Goal: Task Accomplishment & Management: Use online tool/utility

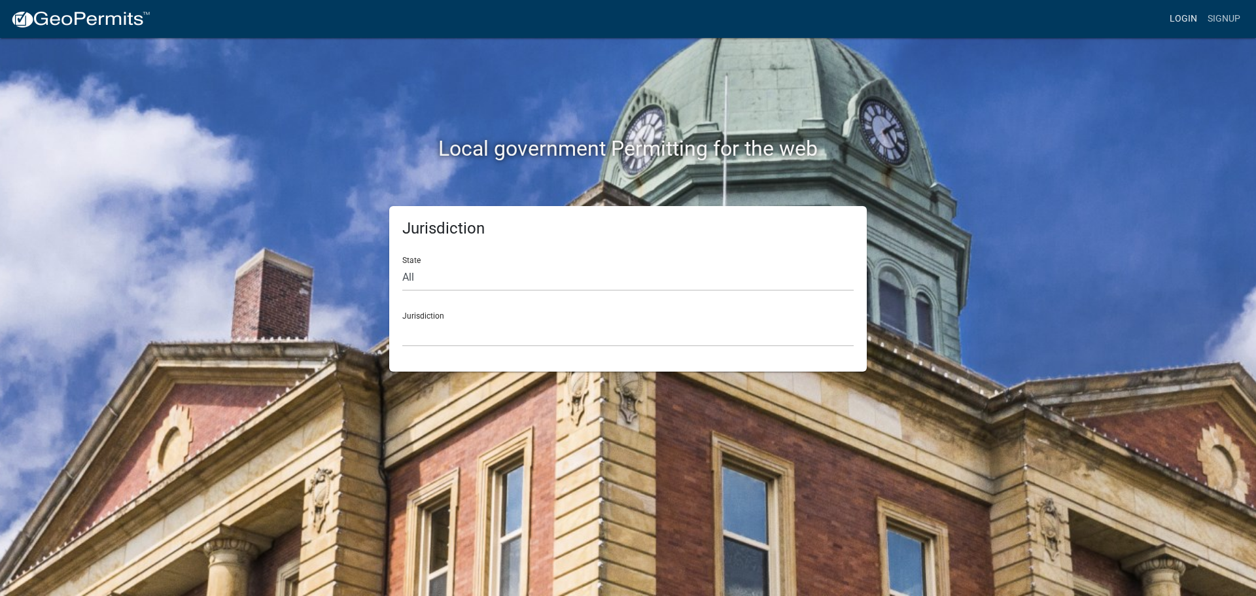
click at [1182, 20] on link "Login" at bounding box center [1183, 19] width 38 height 25
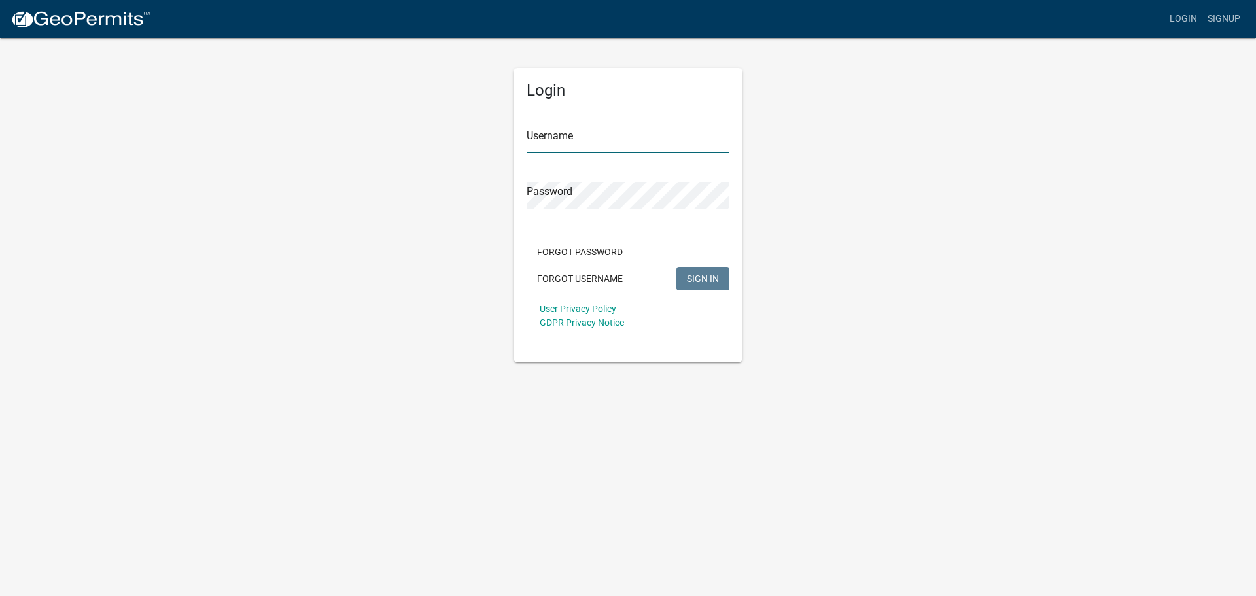
type input "jmkaltenbach"
click at [701, 280] on span "SIGN IN" at bounding box center [703, 278] width 32 height 10
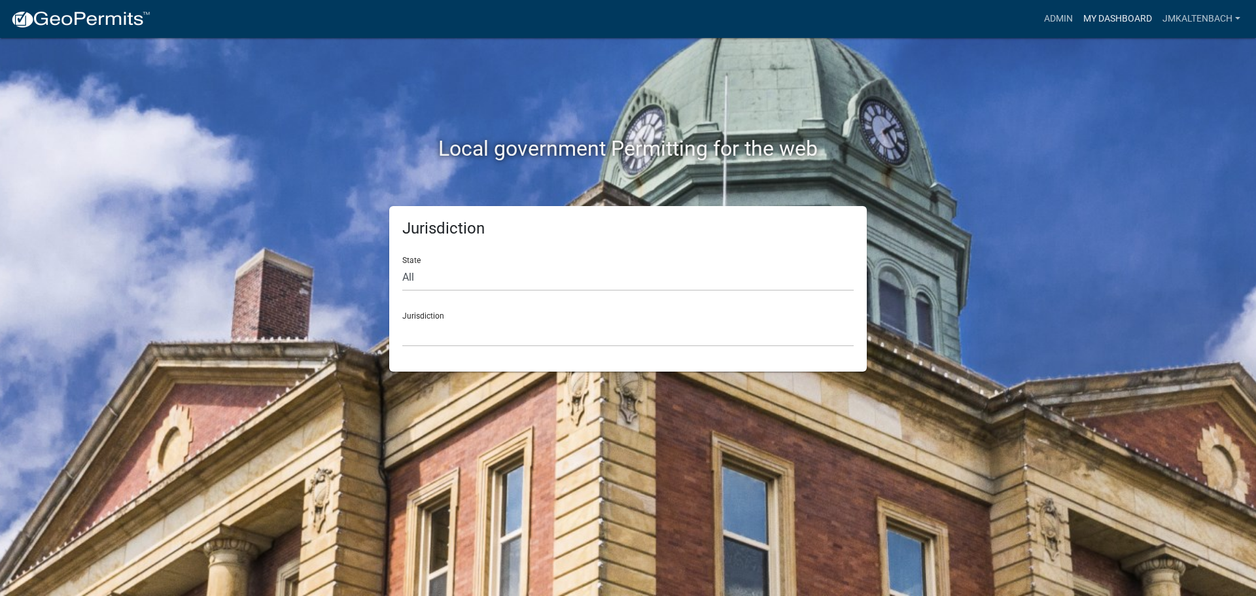
click at [1101, 21] on link "My Dashboard" at bounding box center [1117, 19] width 79 height 25
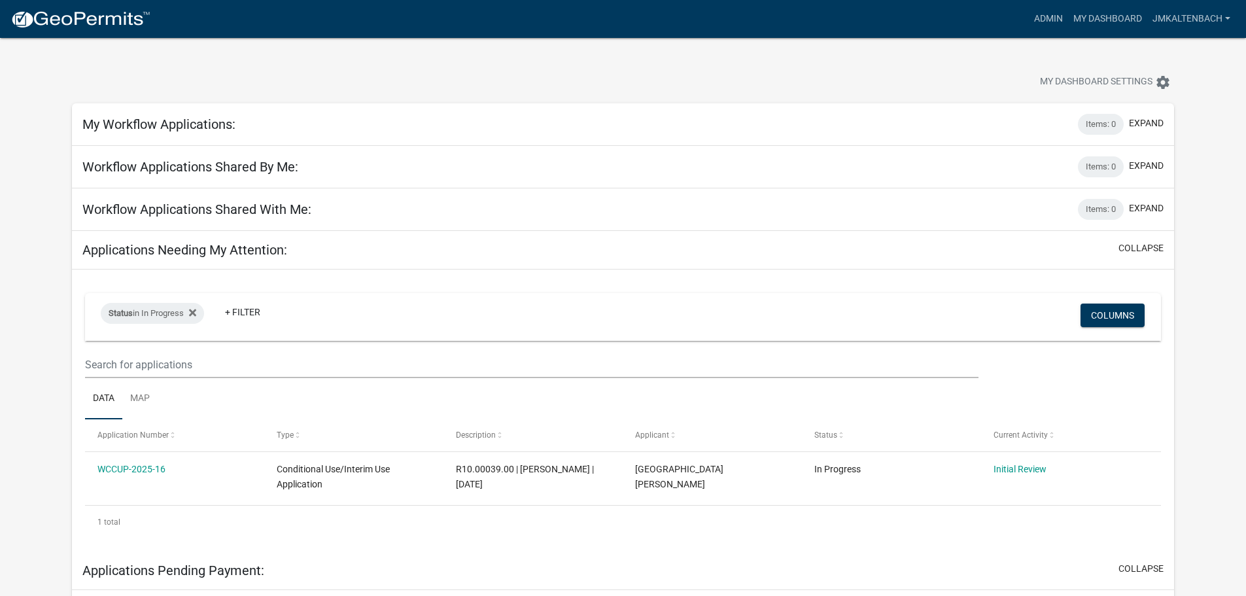
click at [384, 63] on div "My Dashboard Settings settings" at bounding box center [623, 68] width 1122 height 60
click at [572, 79] on div at bounding box center [389, 83] width 654 height 29
click at [451, 65] on div "My Dashboard Settings settings" at bounding box center [623, 68] width 1122 height 60
click at [537, 61] on div "My Dashboard Settings settings" at bounding box center [623, 68] width 1122 height 60
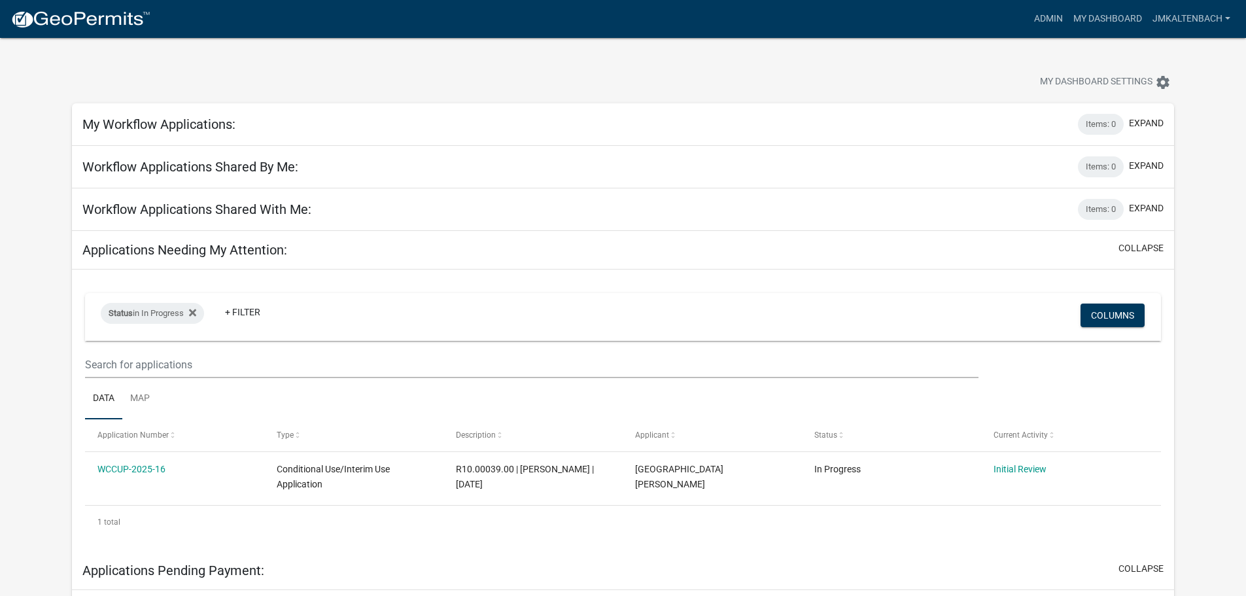
click at [547, 77] on div at bounding box center [389, 83] width 654 height 29
click at [1041, 20] on link "Admin" at bounding box center [1048, 19] width 39 height 25
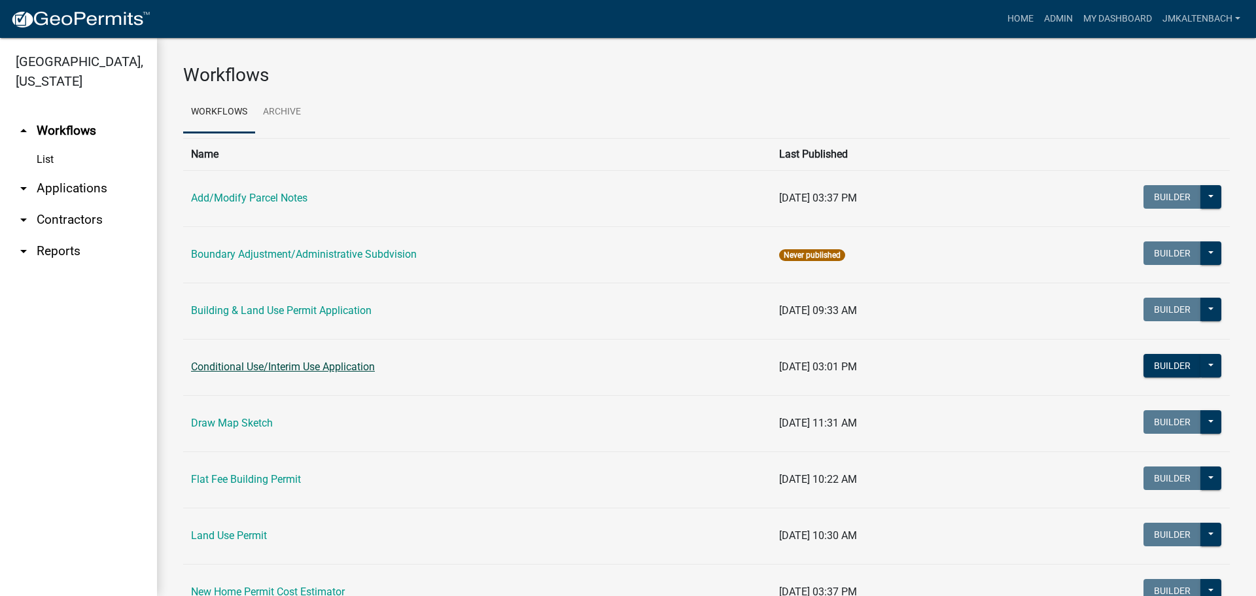
click at [250, 366] on link "Conditional Use/Interim Use Application" at bounding box center [283, 366] width 184 height 12
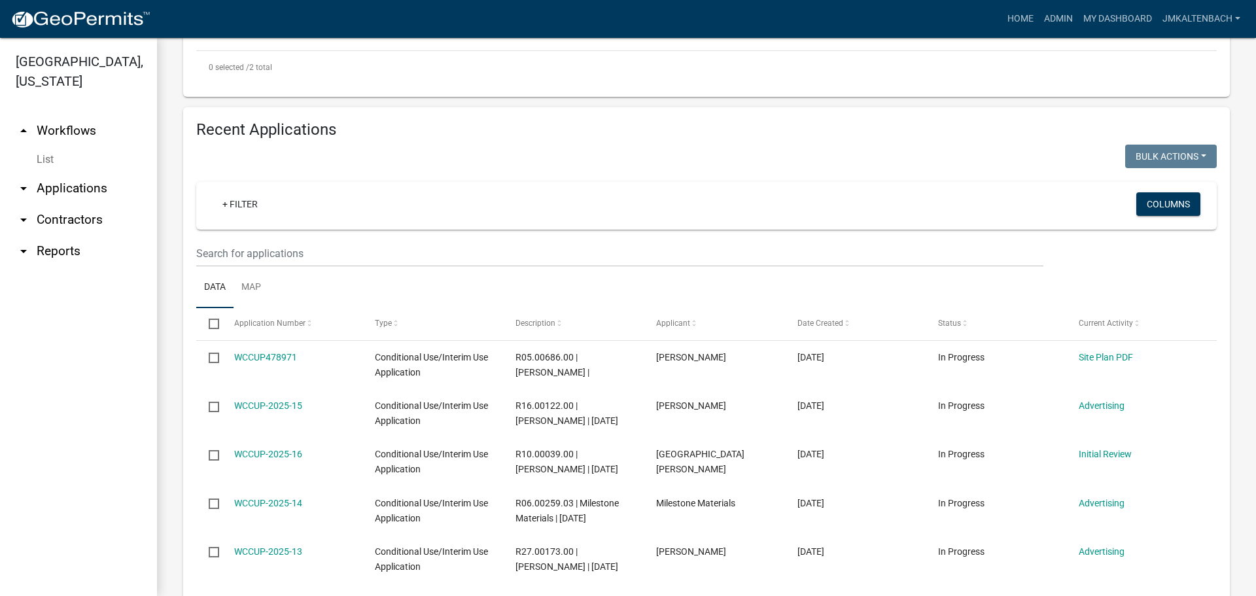
scroll to position [458, 0]
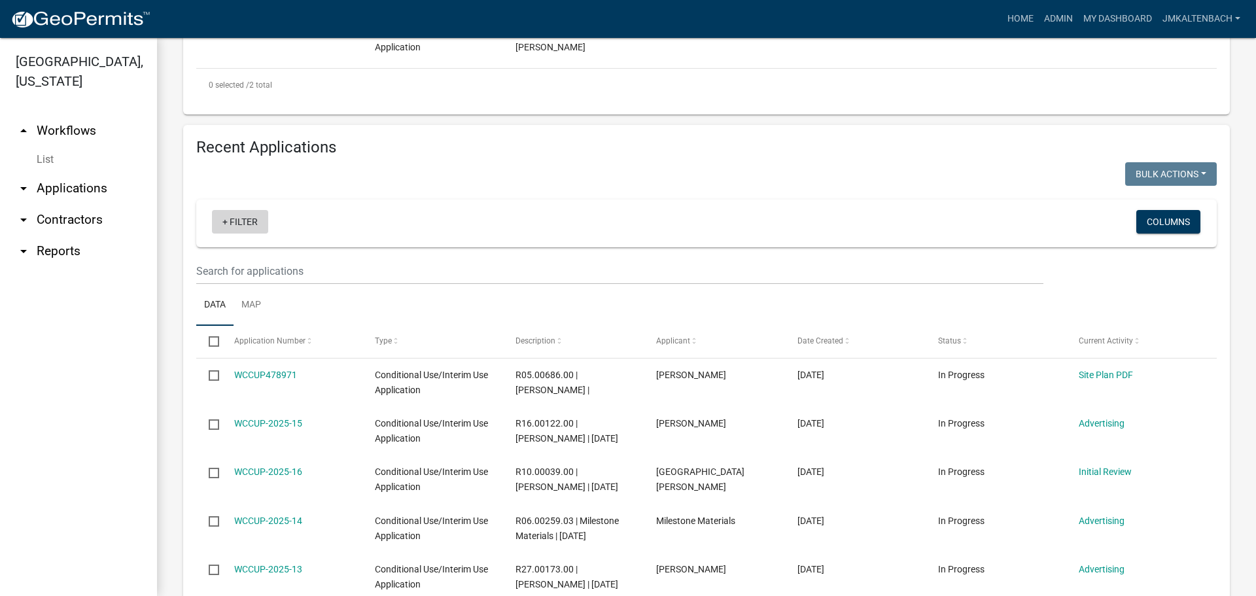
click at [235, 219] on link "+ Filter" at bounding box center [240, 222] width 56 height 24
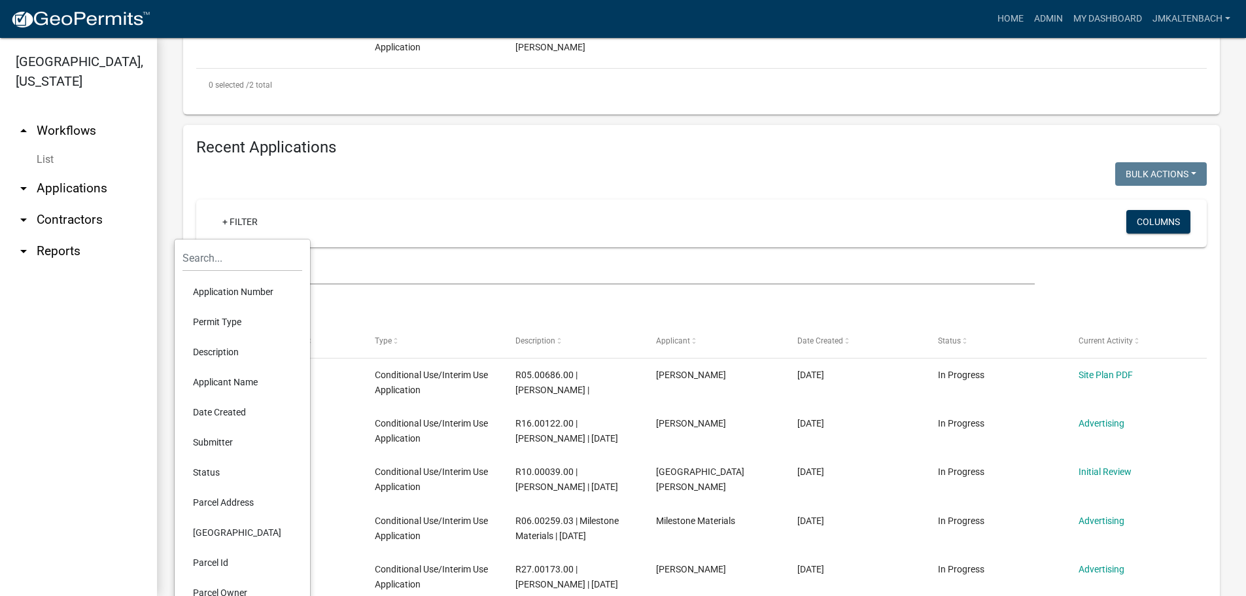
click at [216, 473] on li "Status" at bounding box center [242, 472] width 120 height 30
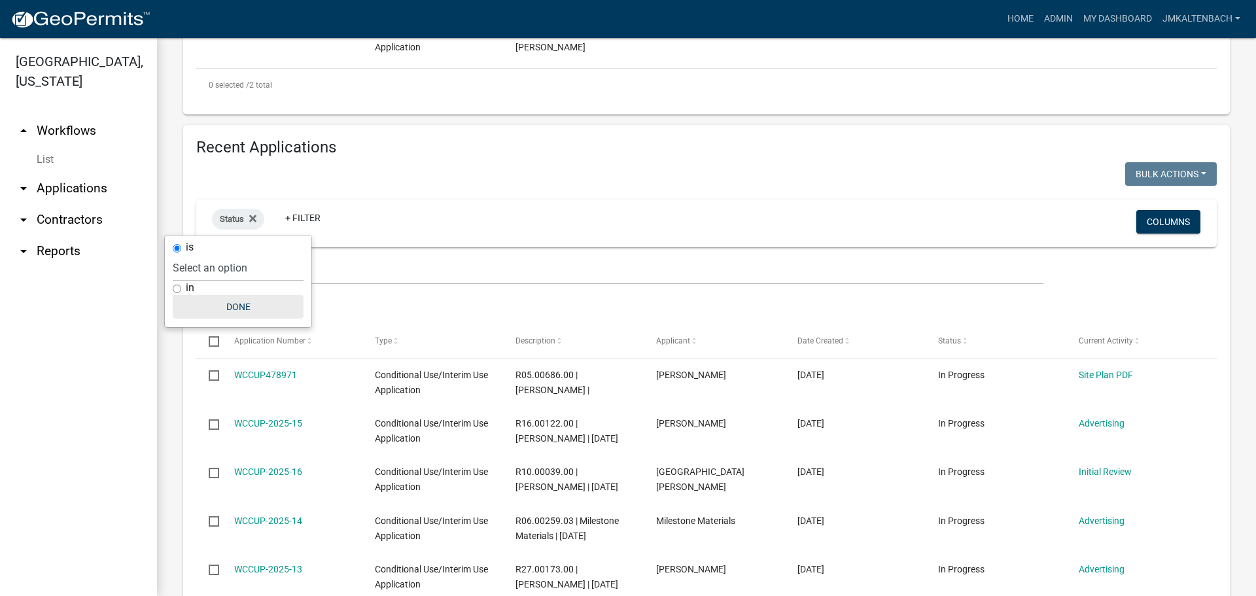
click at [245, 309] on button "Done" at bounding box center [238, 307] width 131 height 24
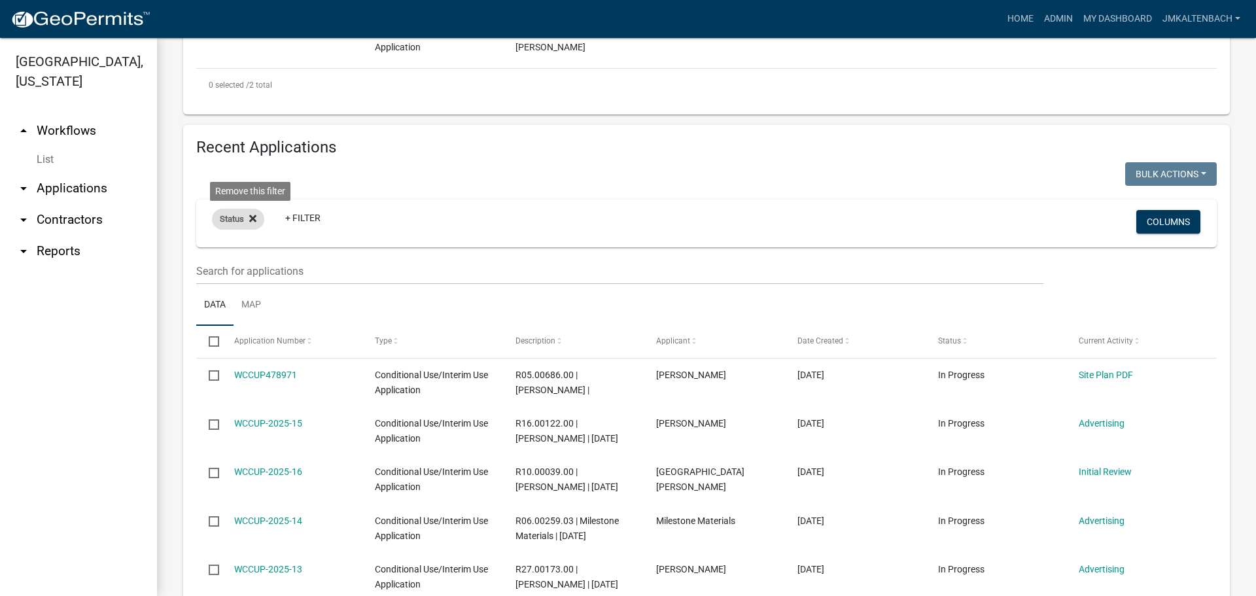
click at [254, 218] on icon at bounding box center [252, 218] width 7 height 7
click at [254, 218] on link "+ Filter" at bounding box center [240, 222] width 56 height 24
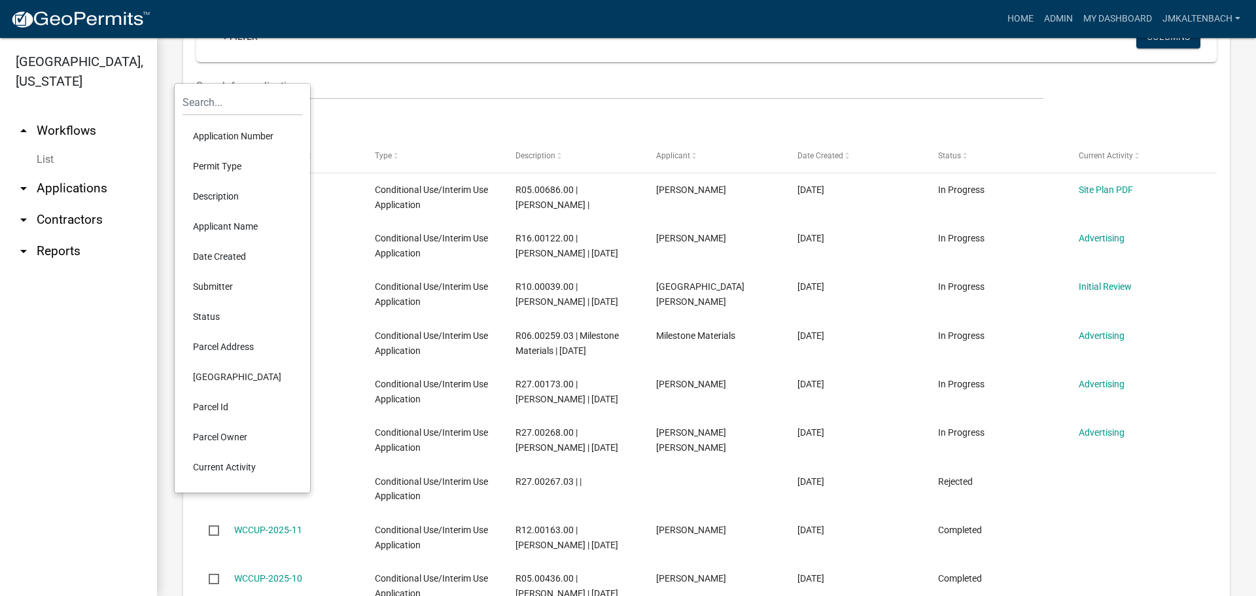
scroll to position [654, 0]
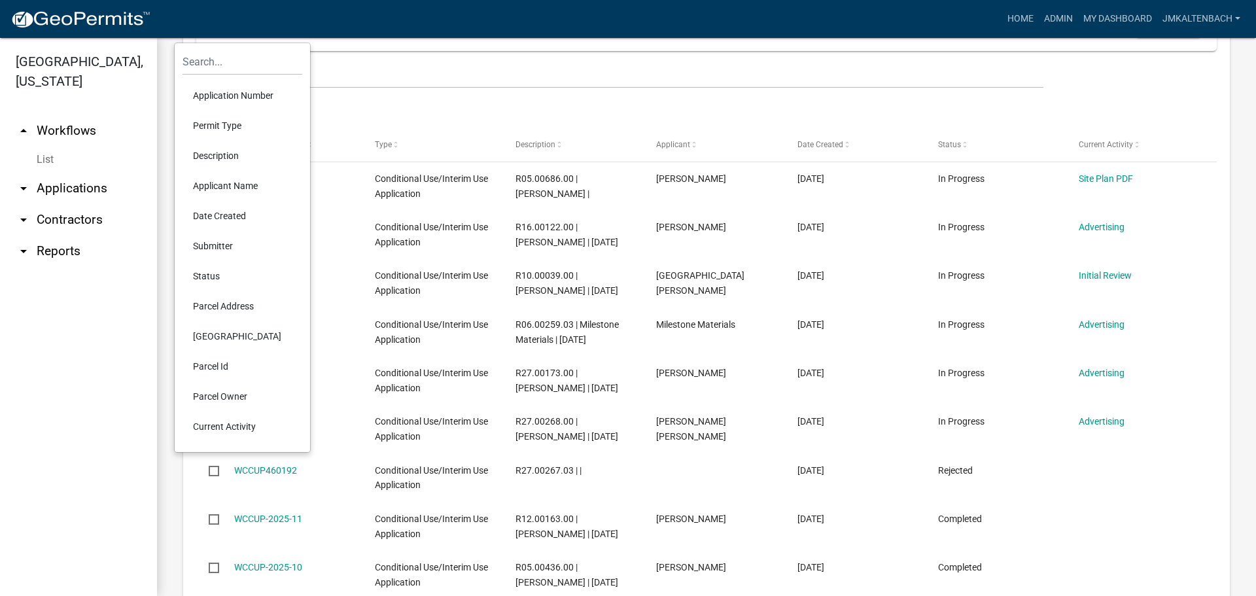
click at [221, 425] on li "Current Activity" at bounding box center [242, 426] width 120 height 30
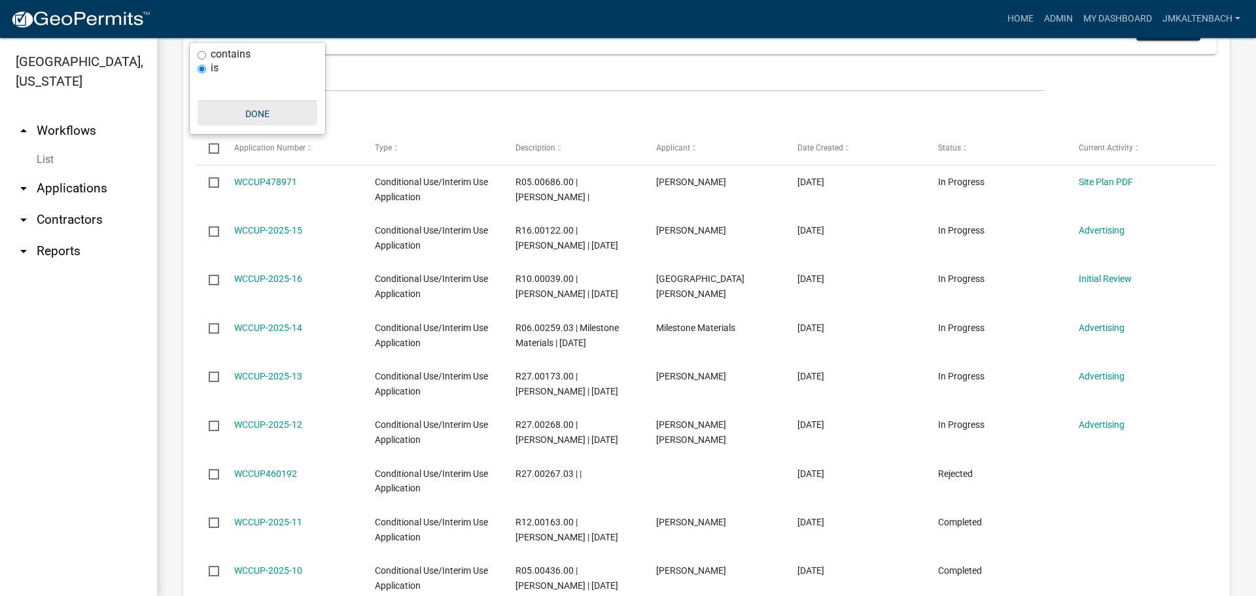
click at [262, 111] on button "Done" at bounding box center [258, 114] width 120 height 24
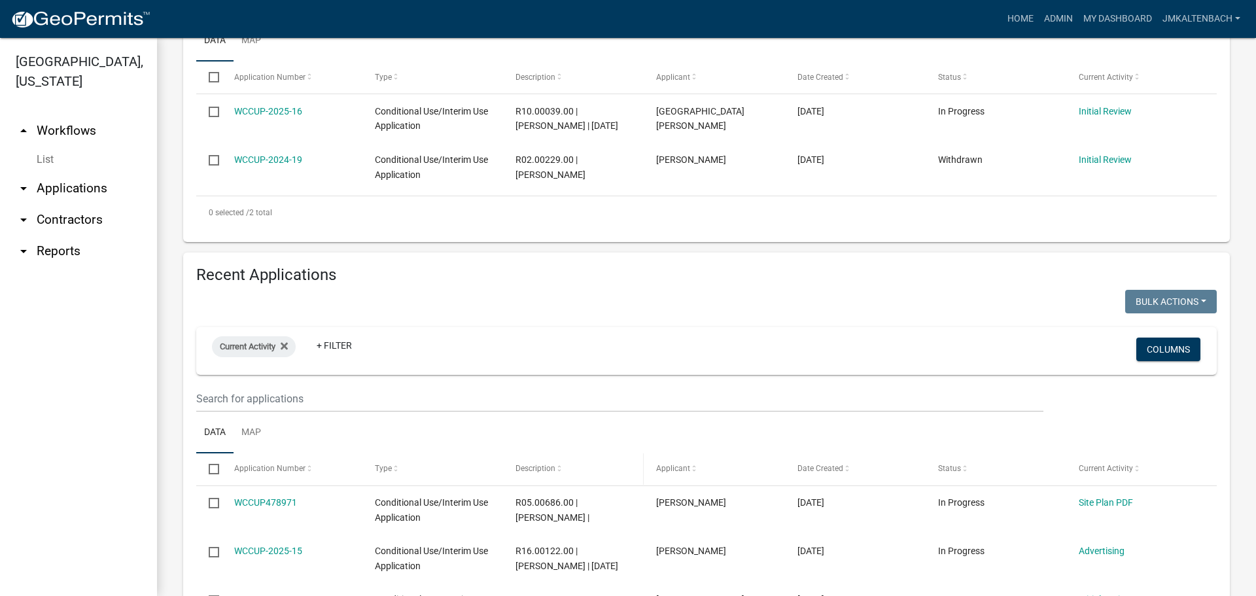
scroll to position [324, 0]
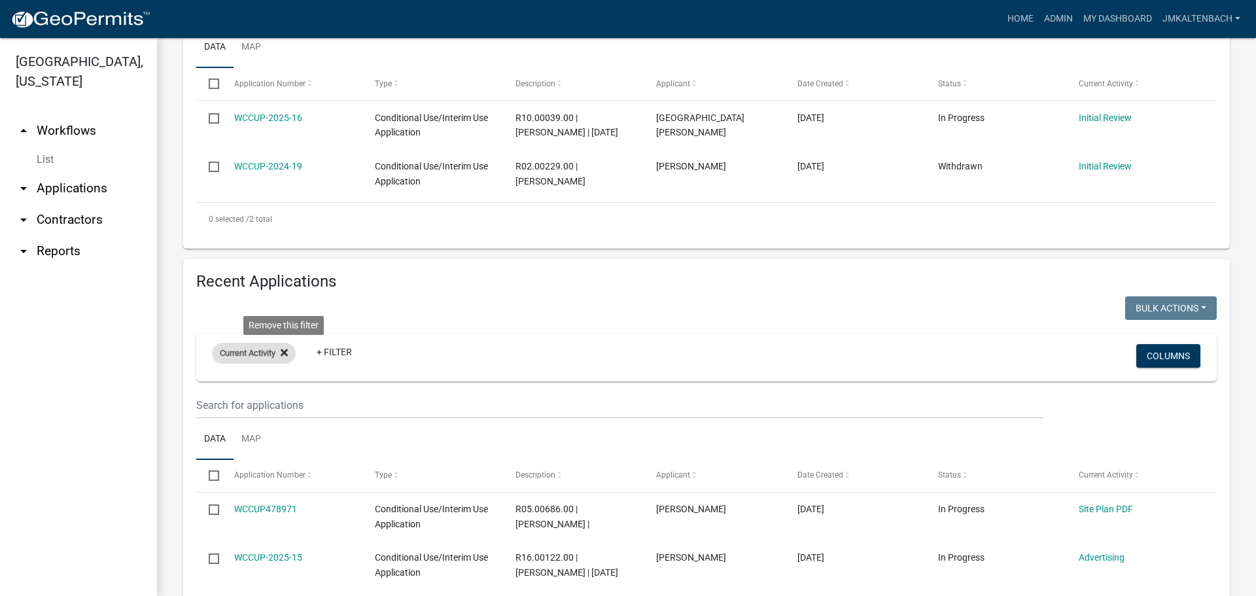
click at [288, 352] on icon at bounding box center [284, 352] width 7 height 10
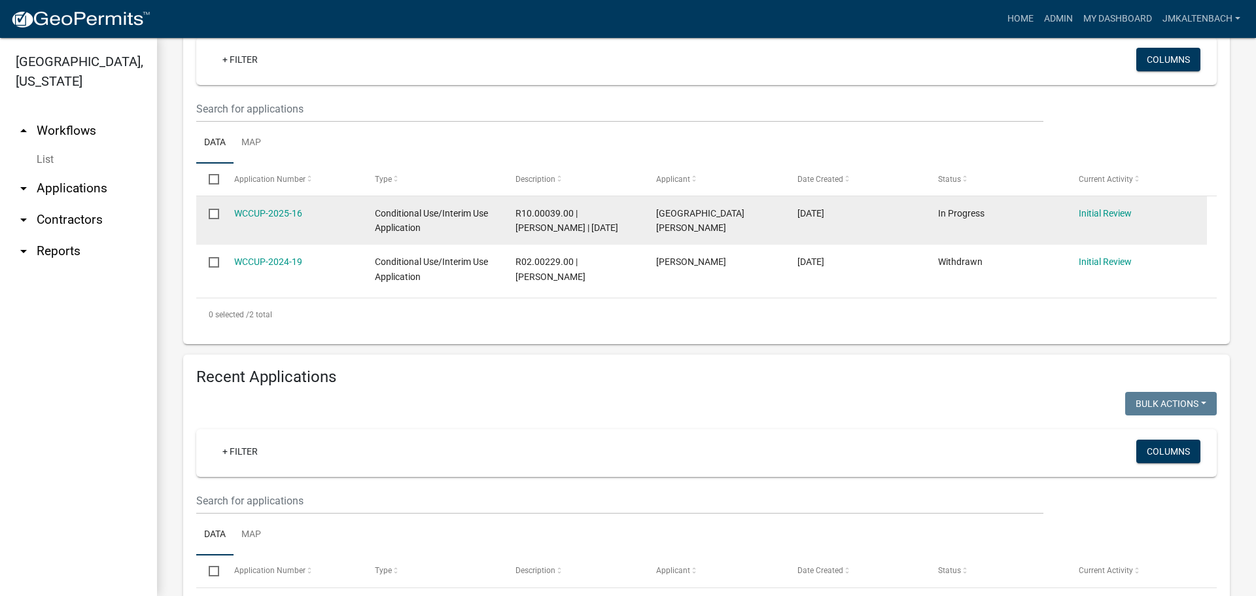
scroll to position [0, 0]
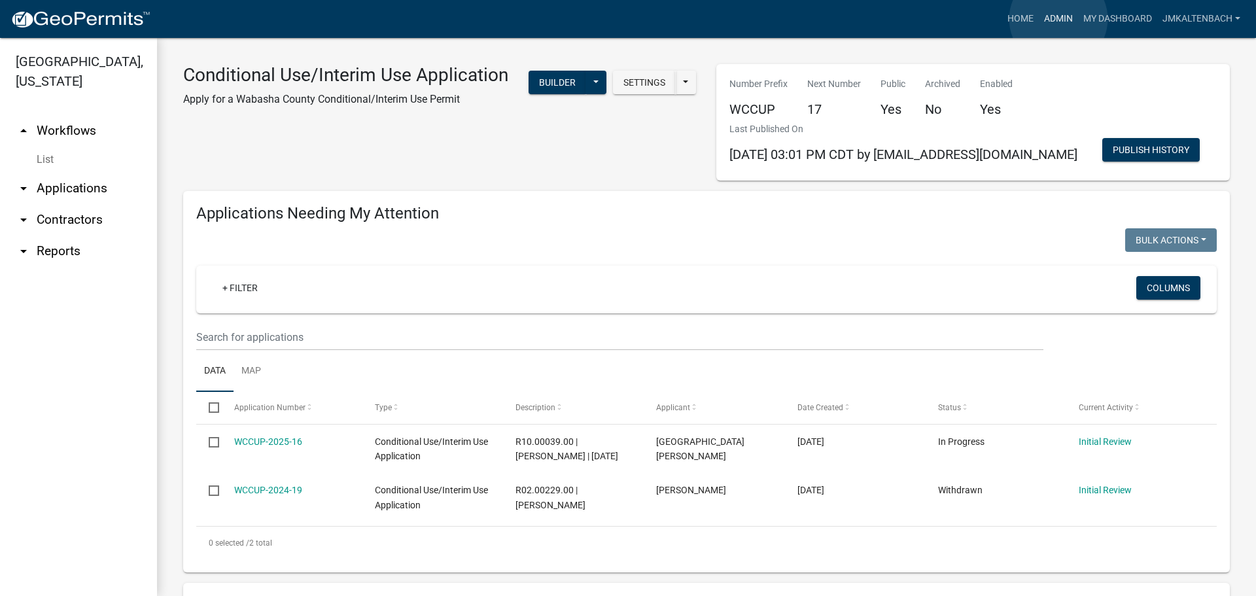
click at [1058, 19] on link "Admin" at bounding box center [1058, 19] width 39 height 25
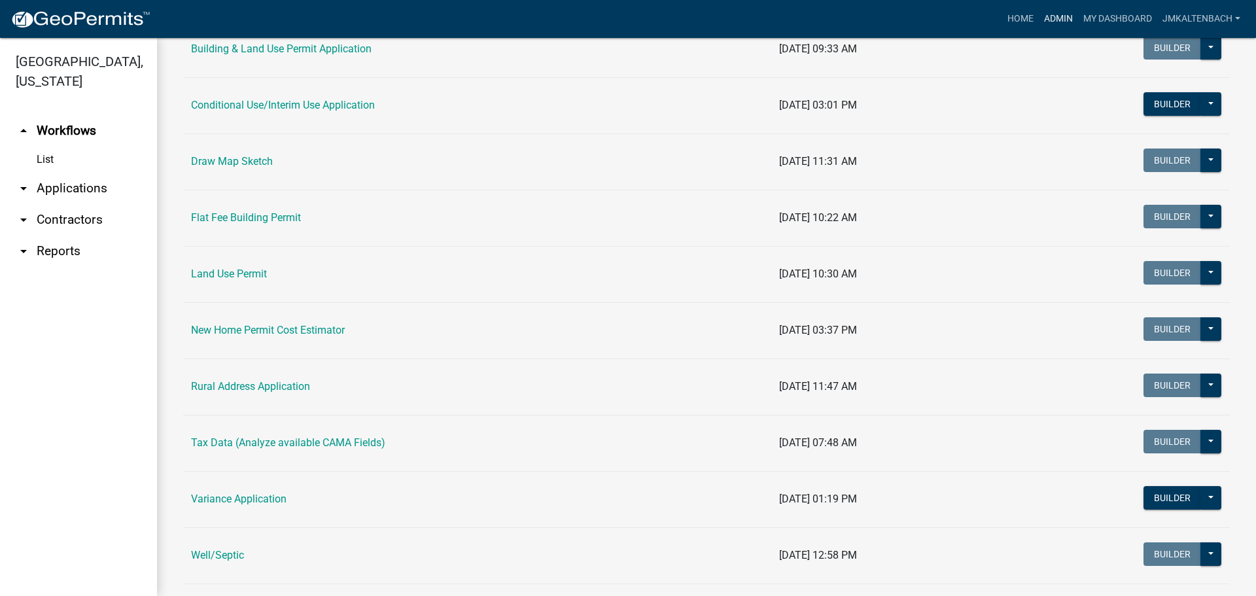
scroll to position [327, 0]
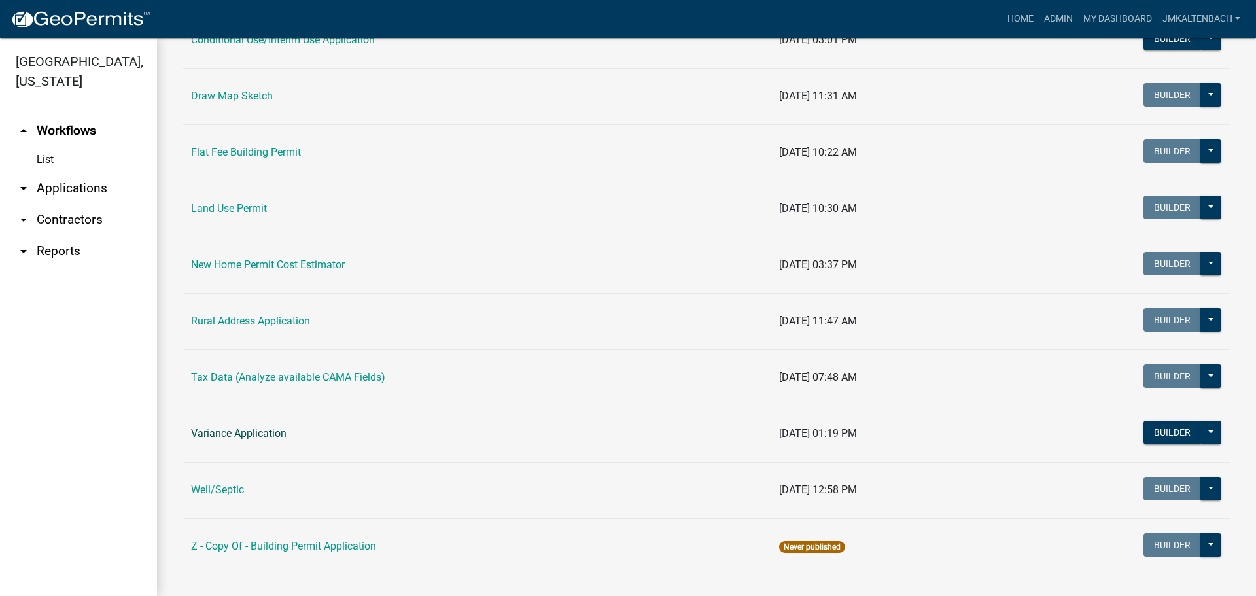
click at [256, 433] on link "Variance Application" at bounding box center [238, 433] width 95 height 12
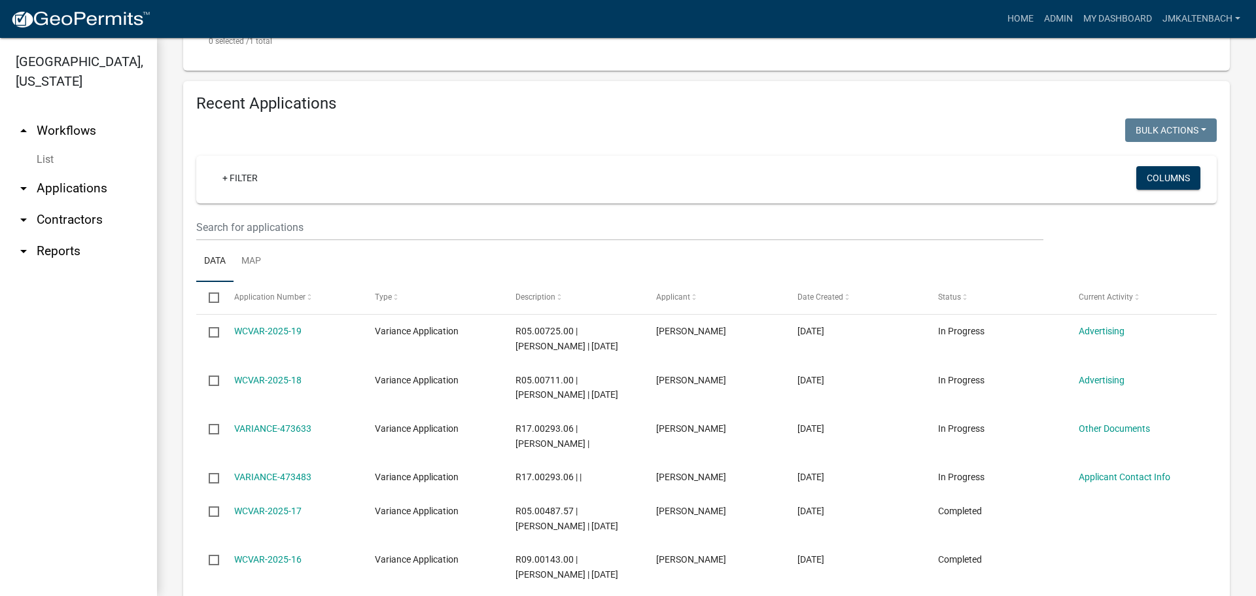
scroll to position [458, 0]
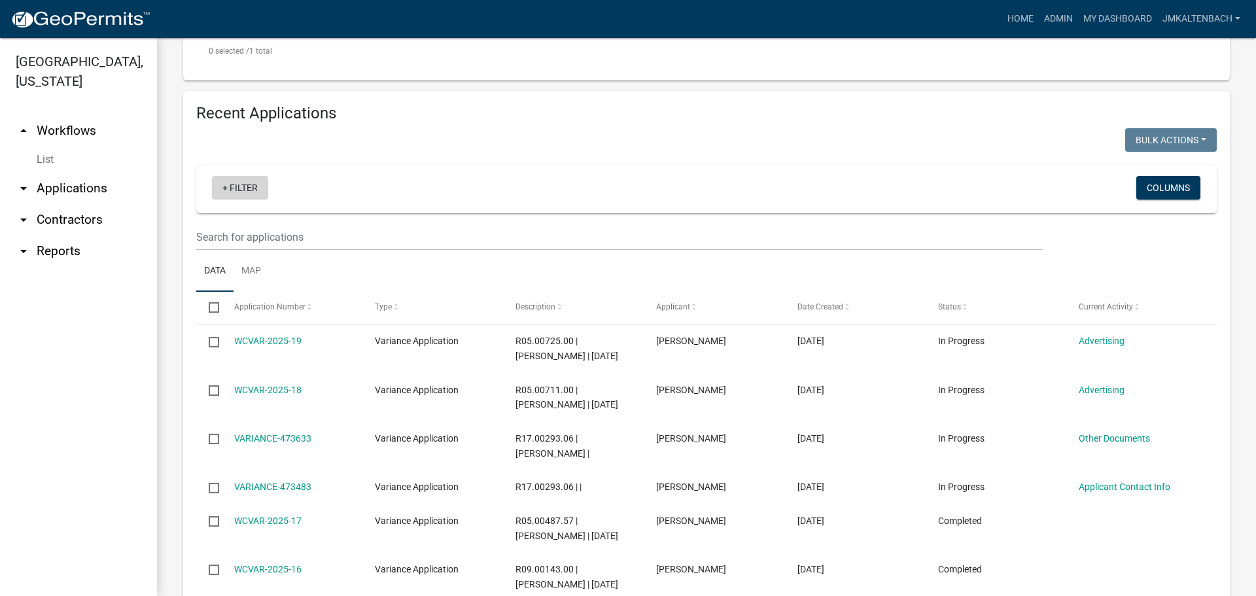
click at [250, 179] on link "+ Filter" at bounding box center [240, 188] width 56 height 24
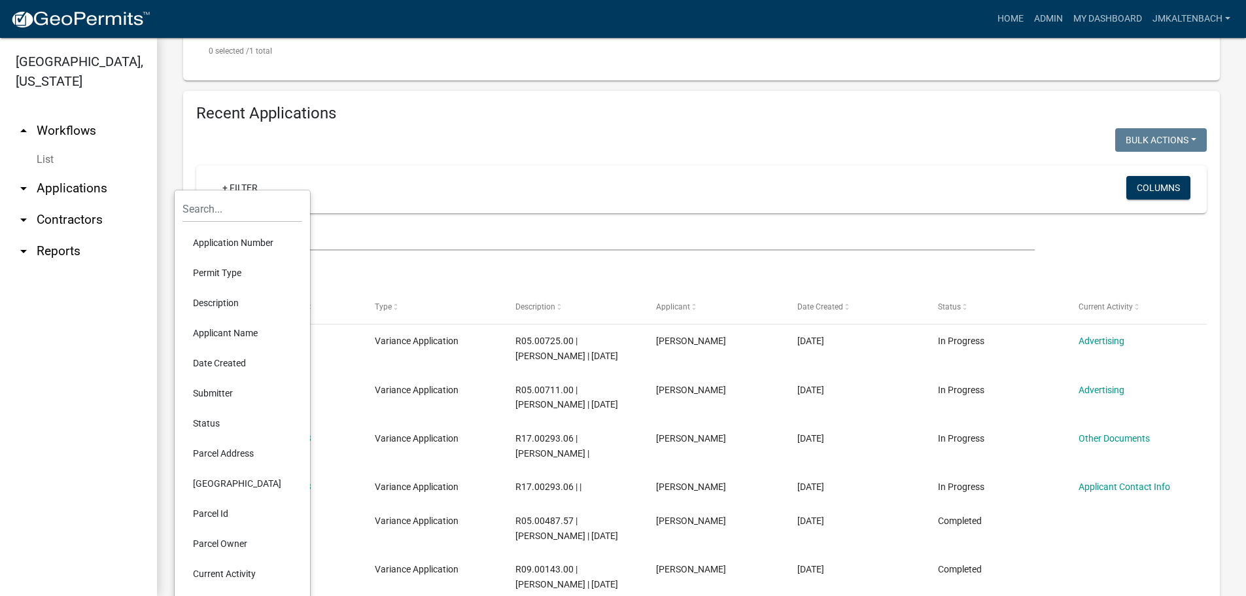
click at [237, 574] on li "Current Activity" at bounding box center [242, 573] width 120 height 30
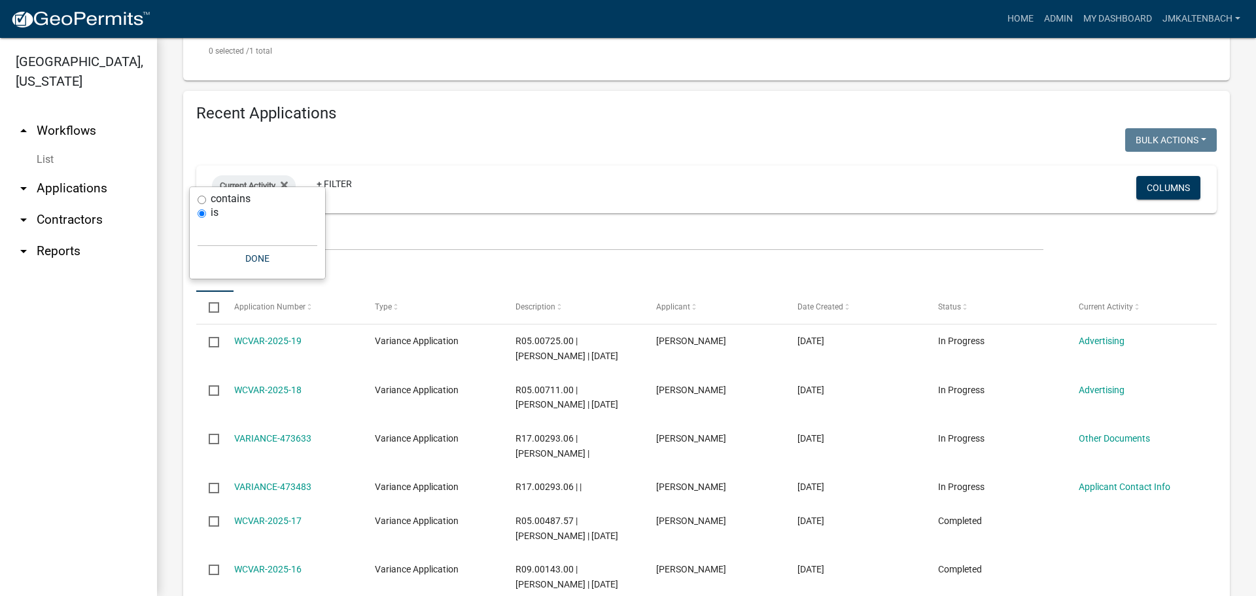
click at [199, 200] on input "contains" at bounding box center [202, 200] width 9 height 9
radio input "true"
click at [247, 263] on button "Done" at bounding box center [258, 259] width 120 height 24
click at [283, 180] on icon at bounding box center [284, 185] width 7 height 10
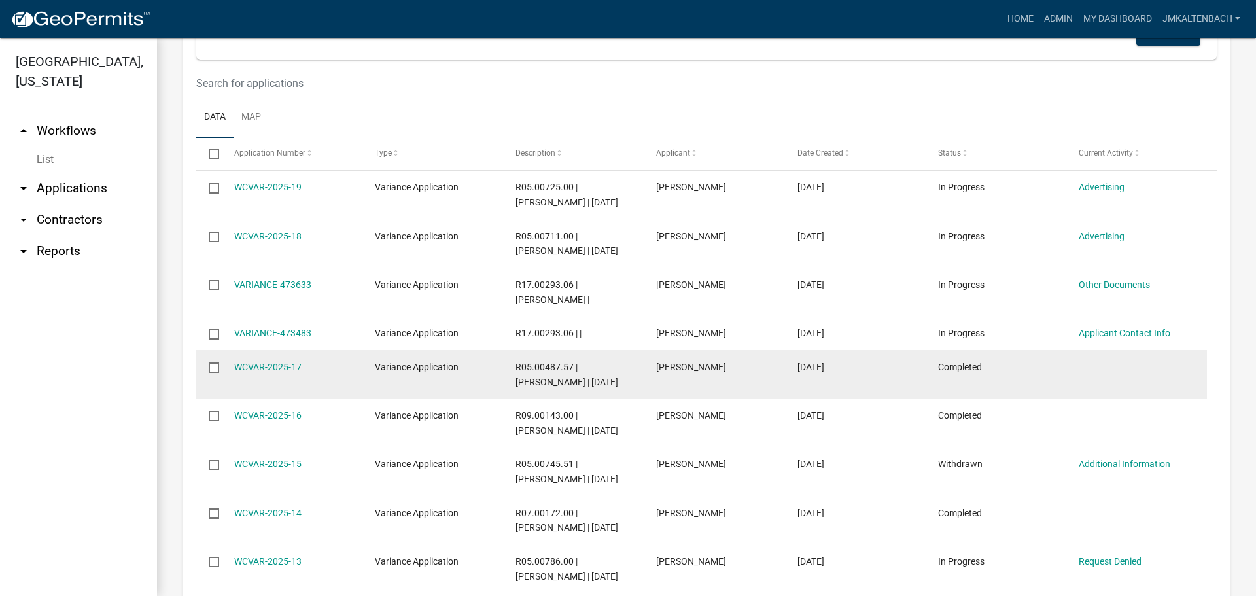
scroll to position [589, 0]
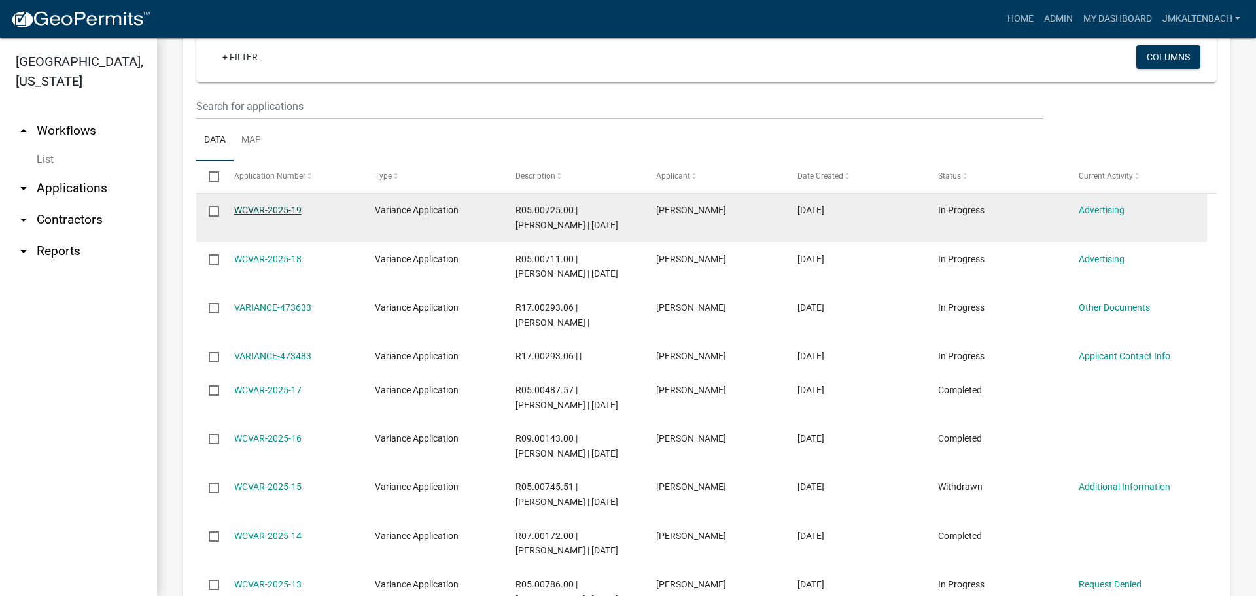
click at [257, 205] on link "WCVAR-2025-19" at bounding box center [267, 210] width 67 height 10
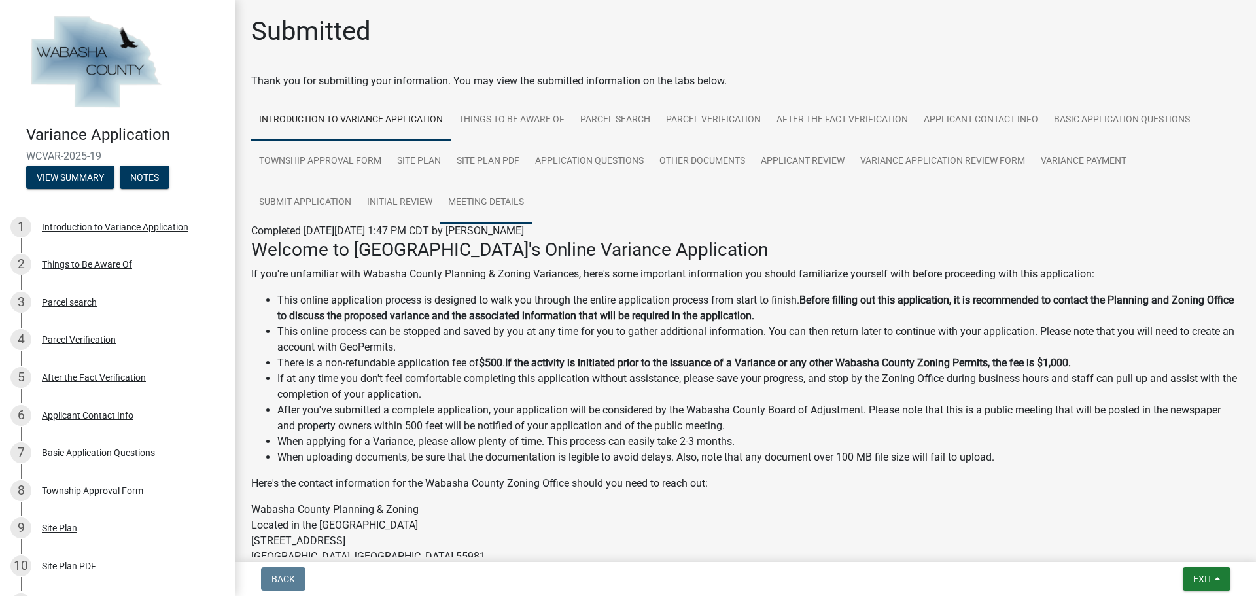
click at [492, 198] on link "Meeting Details" at bounding box center [486, 203] width 92 height 42
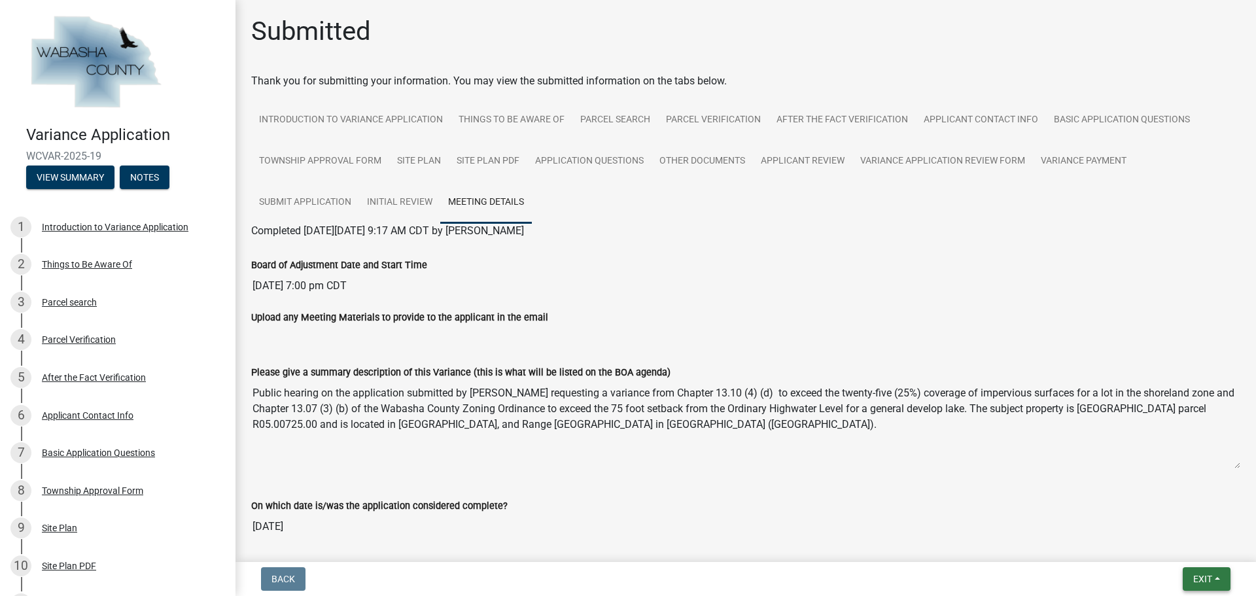
click at [1222, 582] on button "Exit" at bounding box center [1206, 579] width 48 height 24
click at [1159, 545] on button "Save & Exit" at bounding box center [1177, 544] width 105 height 31
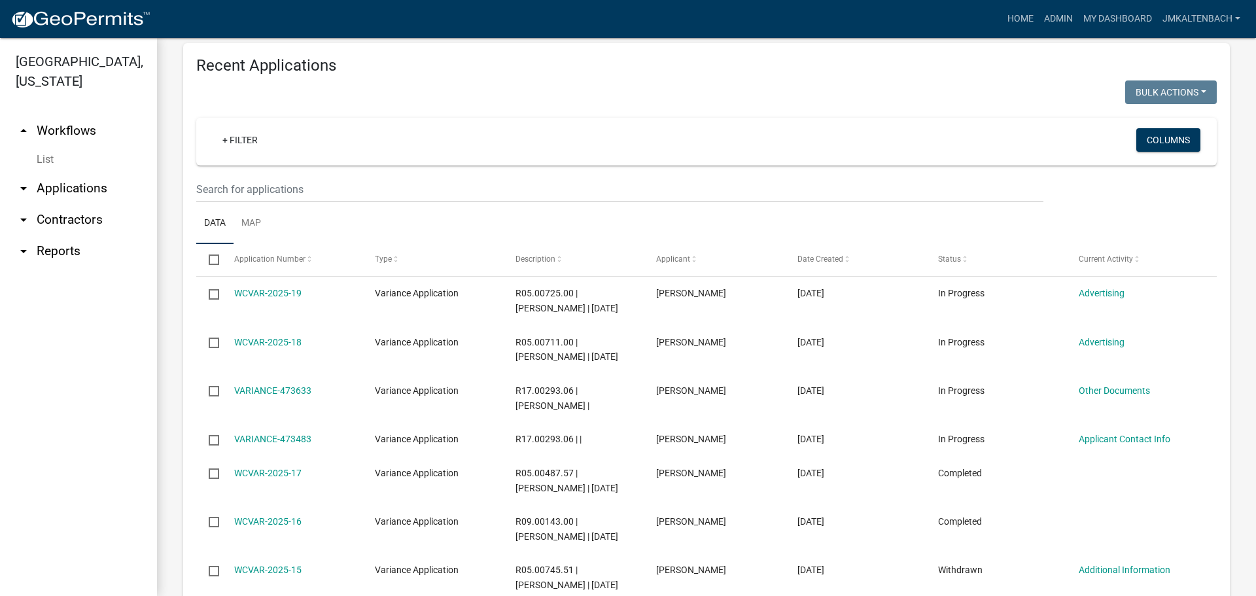
scroll to position [523, 0]
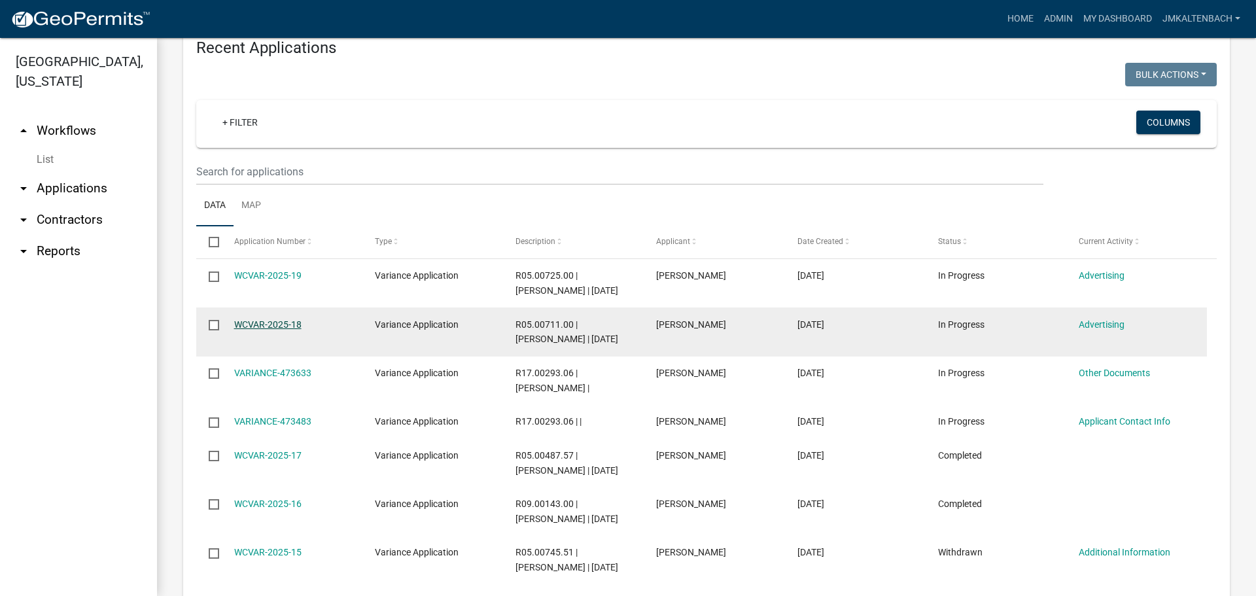
click at [266, 319] on link "WCVAR-2025-18" at bounding box center [267, 324] width 67 height 10
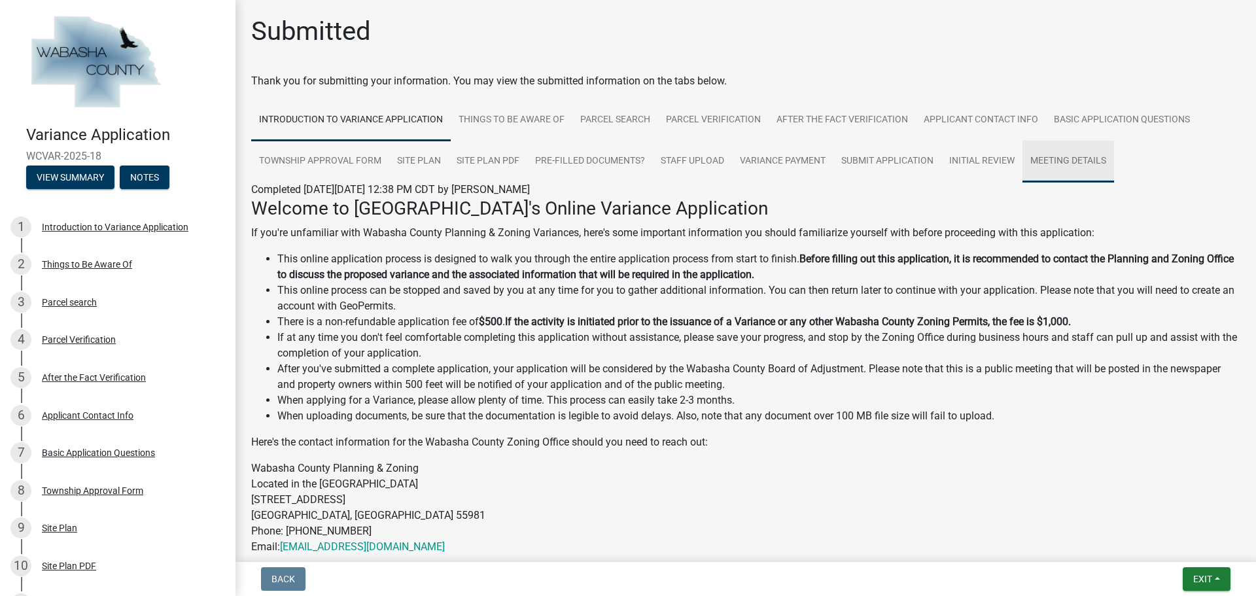
click at [1081, 167] on link "Meeting Details" at bounding box center [1068, 162] width 92 height 42
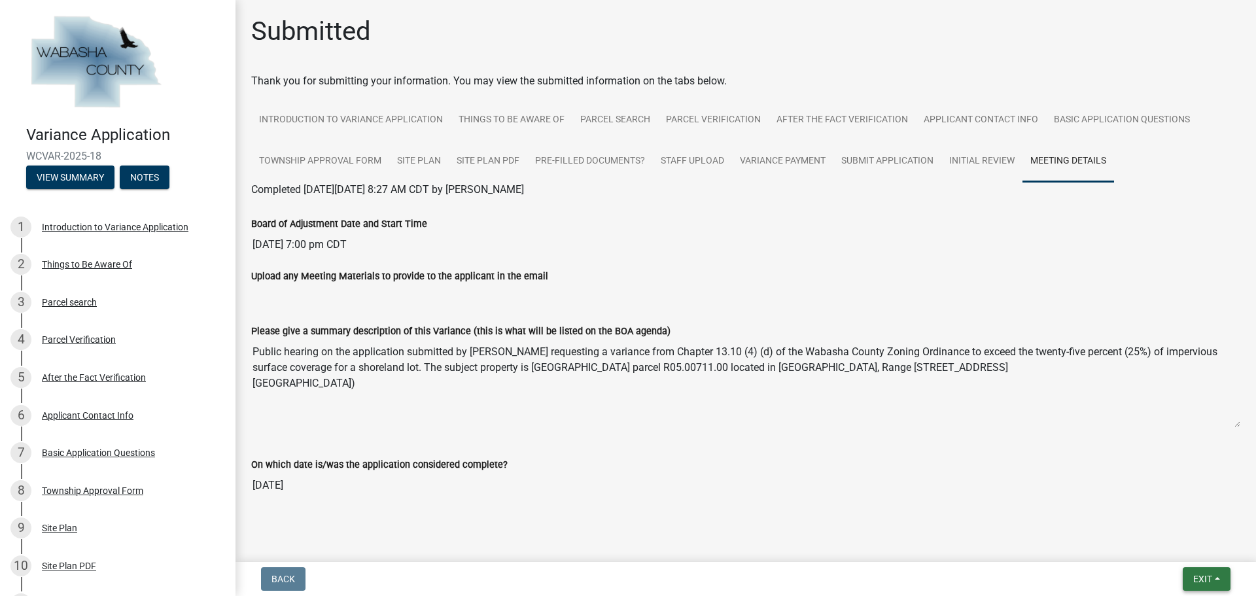
click at [1211, 578] on span "Exit" at bounding box center [1202, 579] width 19 height 10
click at [1150, 546] on button "Save & Exit" at bounding box center [1177, 544] width 105 height 31
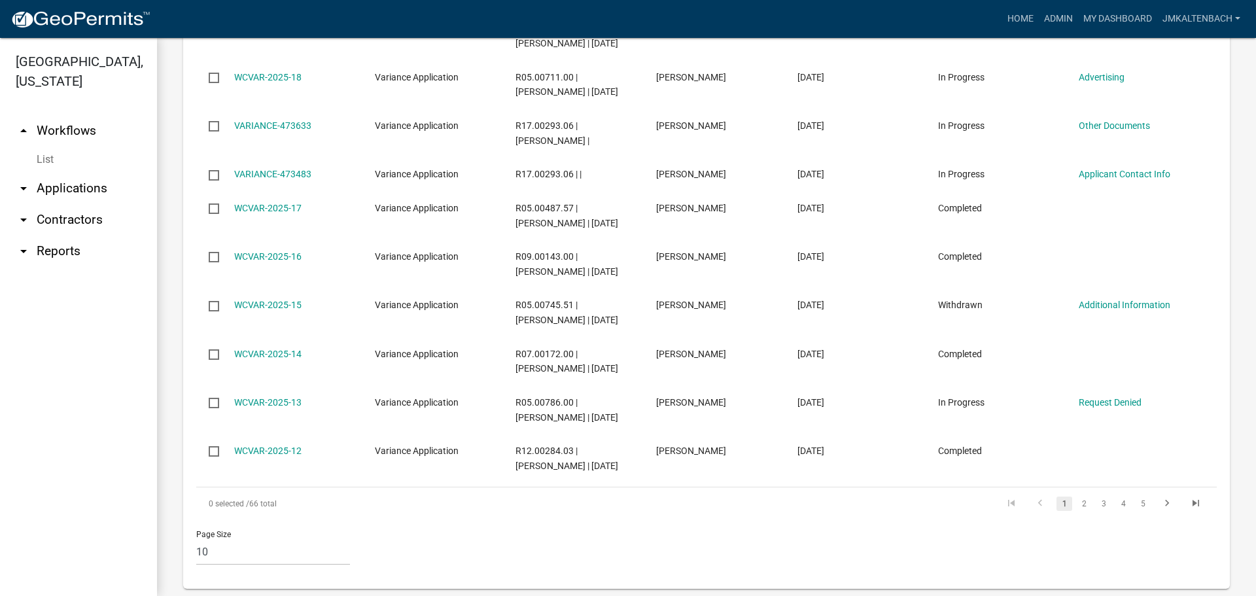
scroll to position [774, 0]
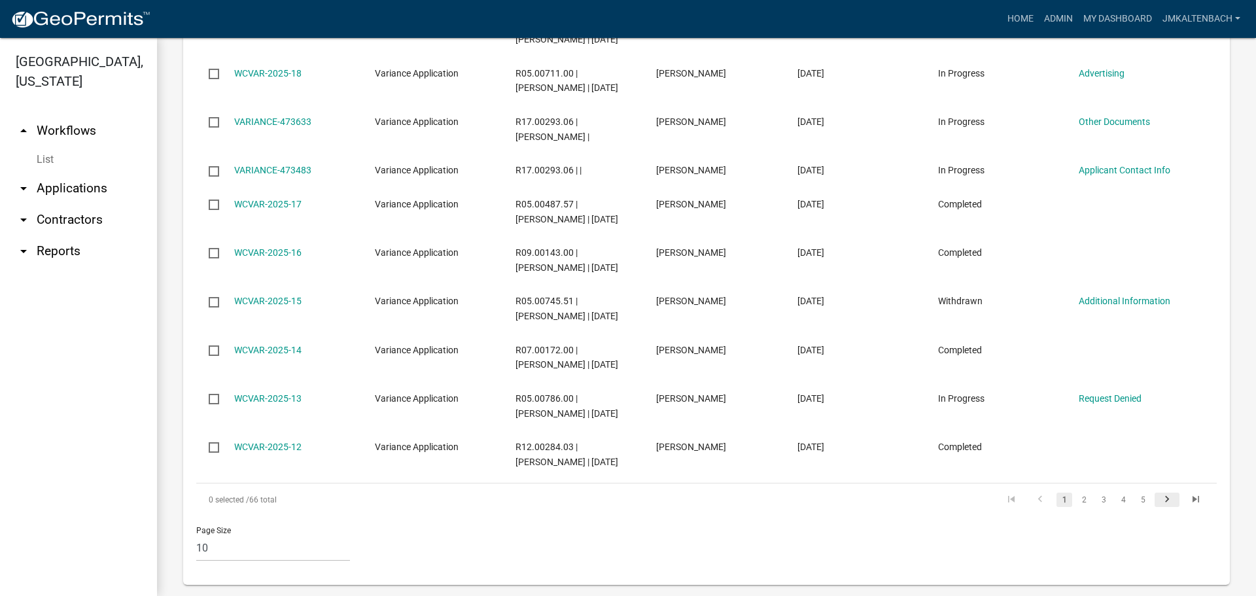
click at [1158, 493] on icon "go to next page" at bounding box center [1166, 501] width 17 height 16
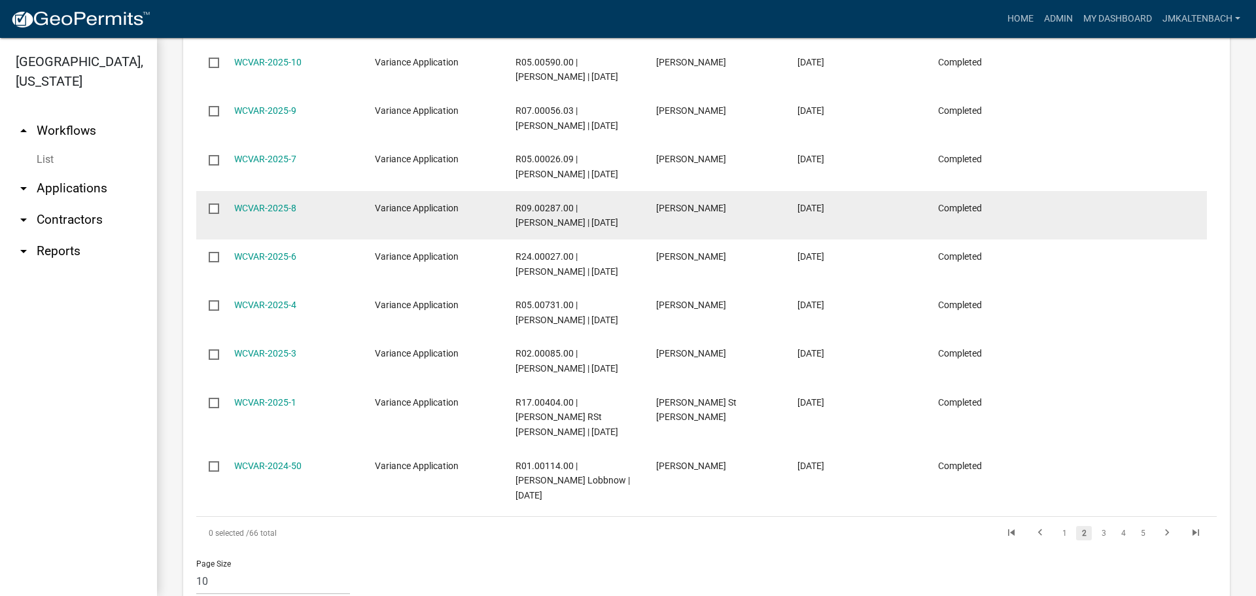
scroll to position [789, 0]
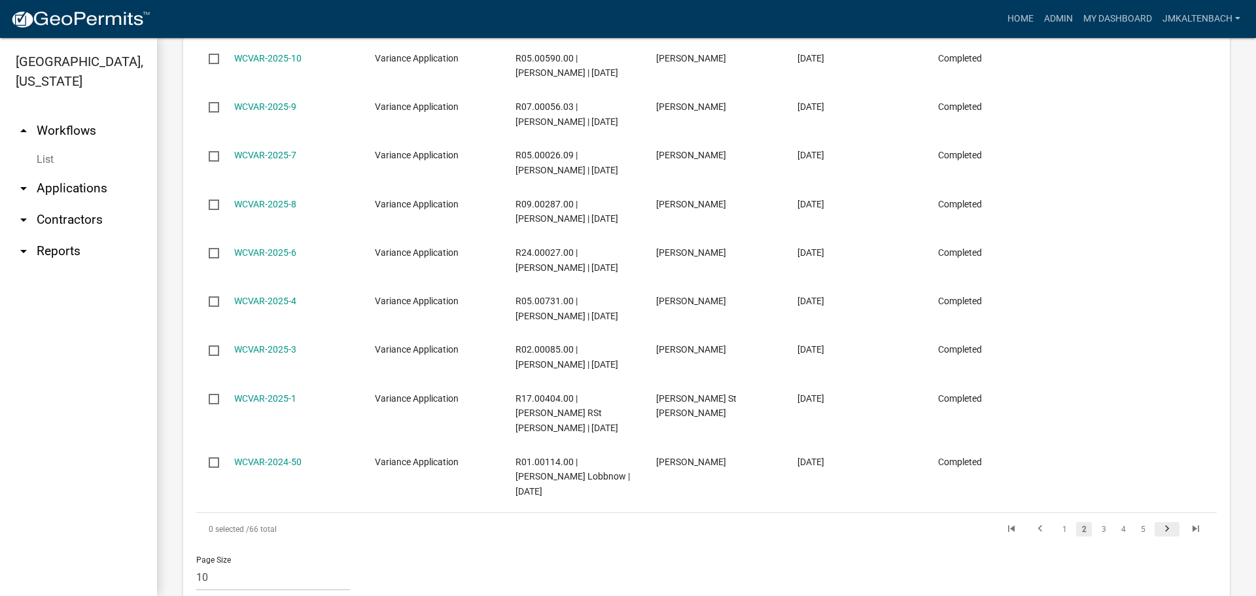
click at [1158, 523] on icon "go to next page" at bounding box center [1166, 531] width 17 height 16
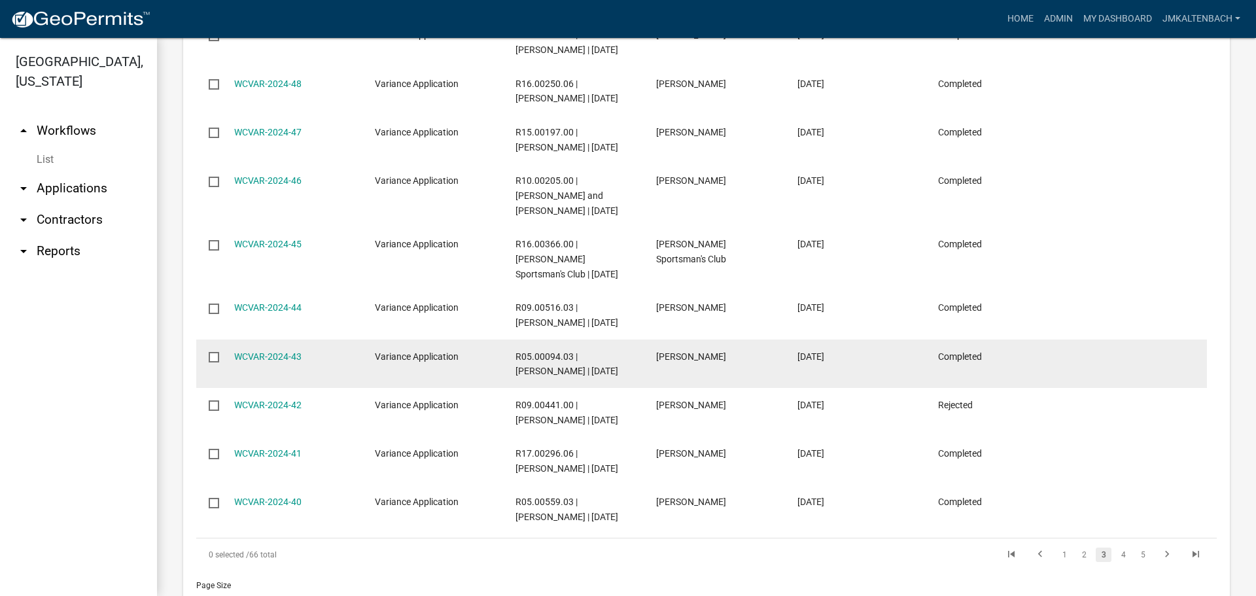
scroll to position [804, 0]
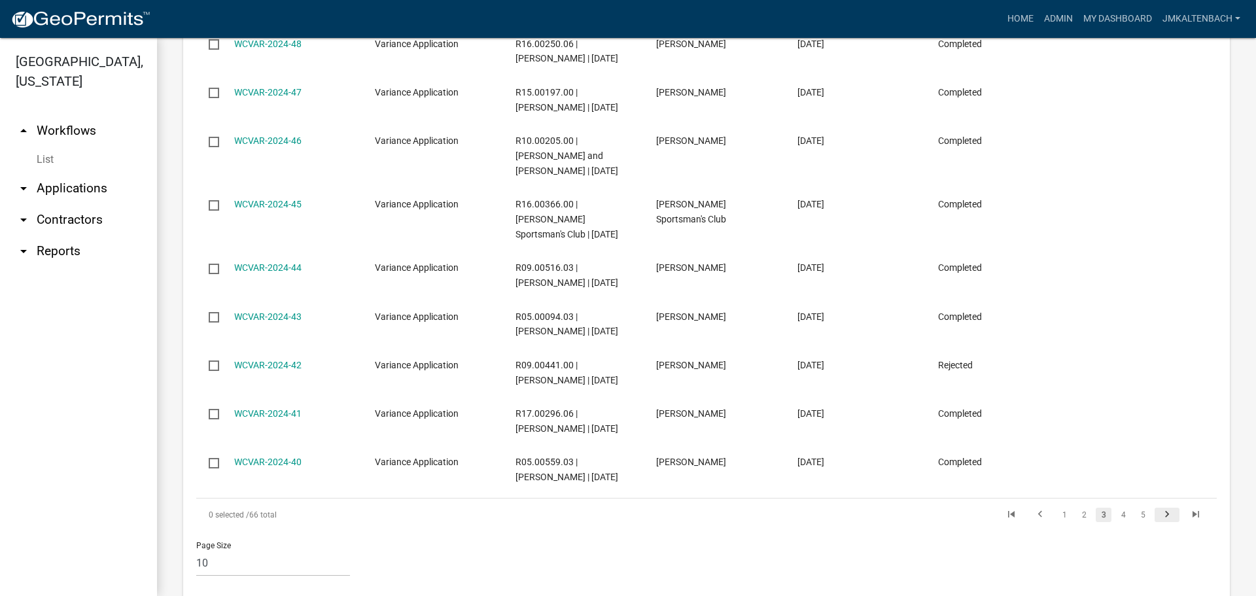
click at [1158, 508] on icon "go to next page" at bounding box center [1166, 516] width 17 height 16
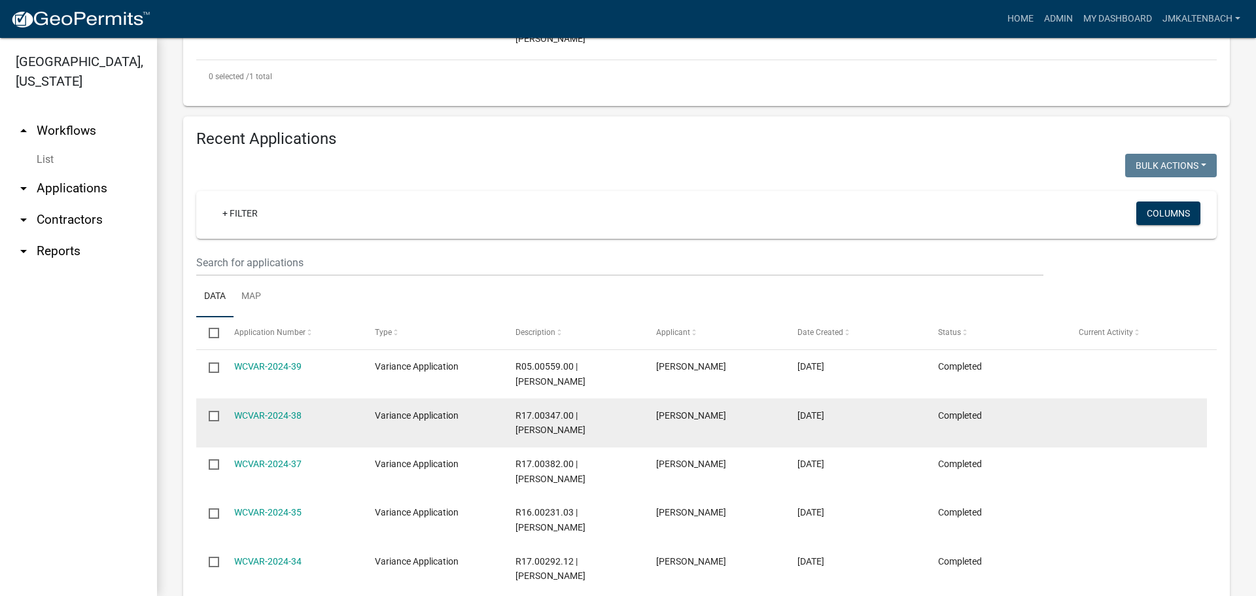
scroll to position [759, 0]
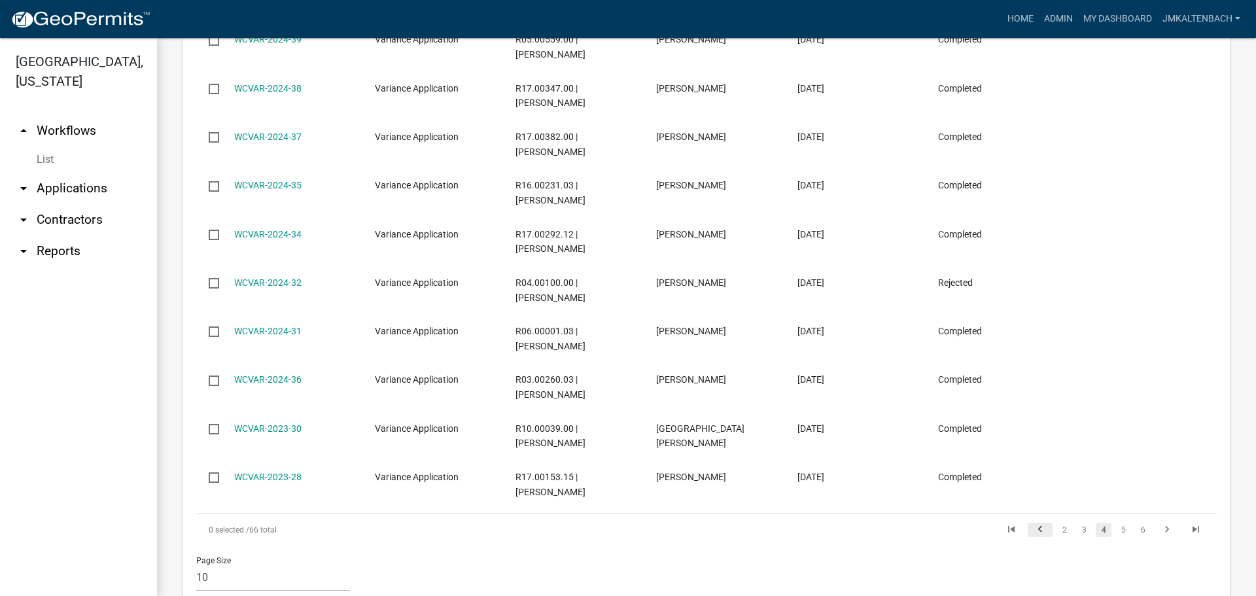
click at [1031, 523] on icon "go to previous page" at bounding box center [1039, 531] width 17 height 16
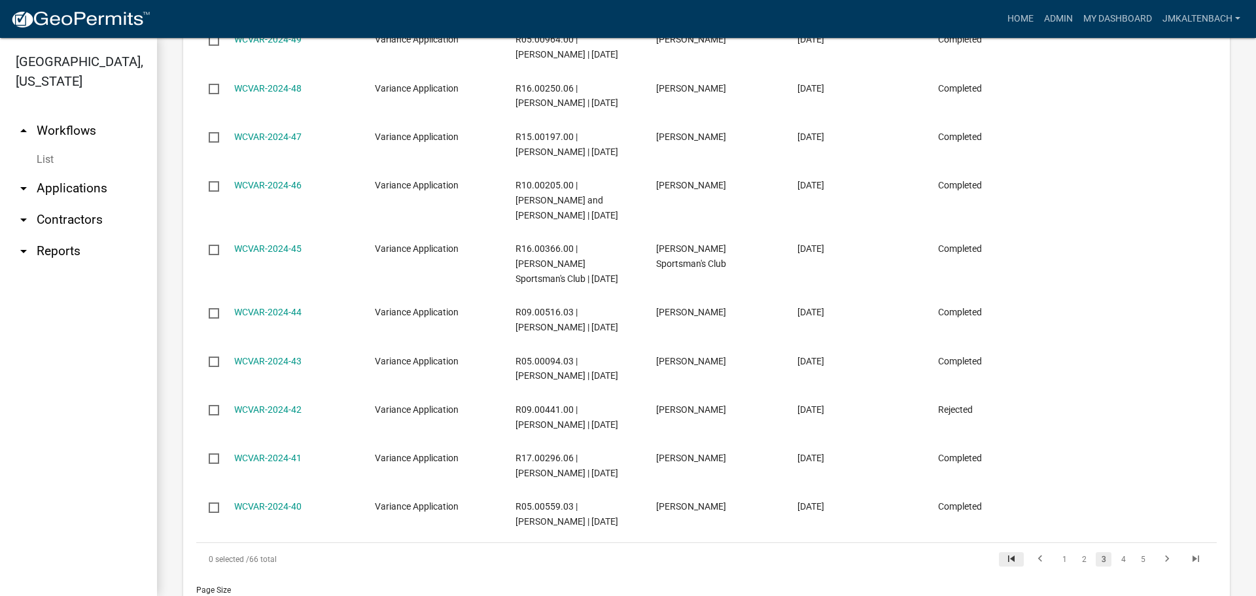
click at [999, 552] on link "go to first page" at bounding box center [1011, 559] width 25 height 14
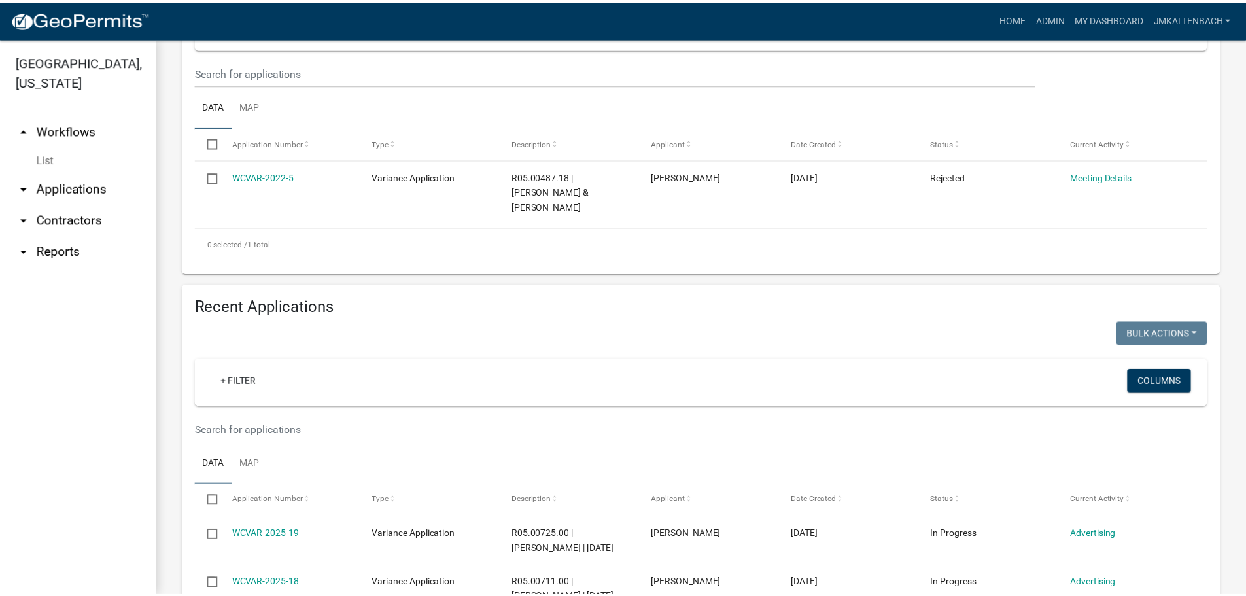
scroll to position [236, 0]
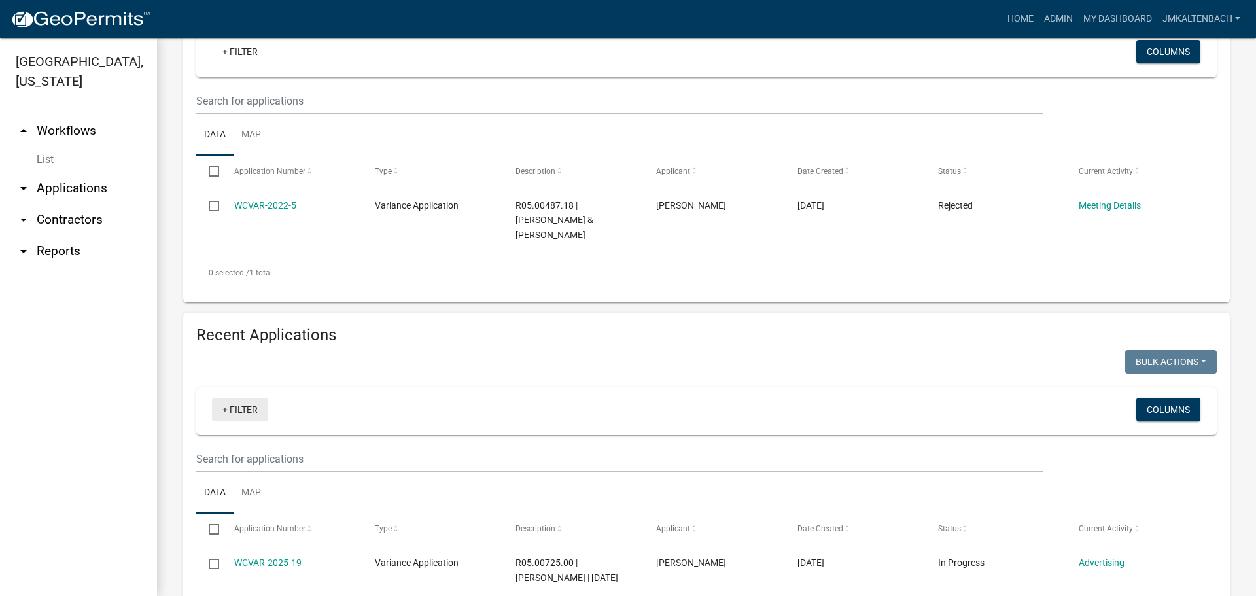
click at [241, 398] on link "+ Filter" at bounding box center [240, 410] width 56 height 24
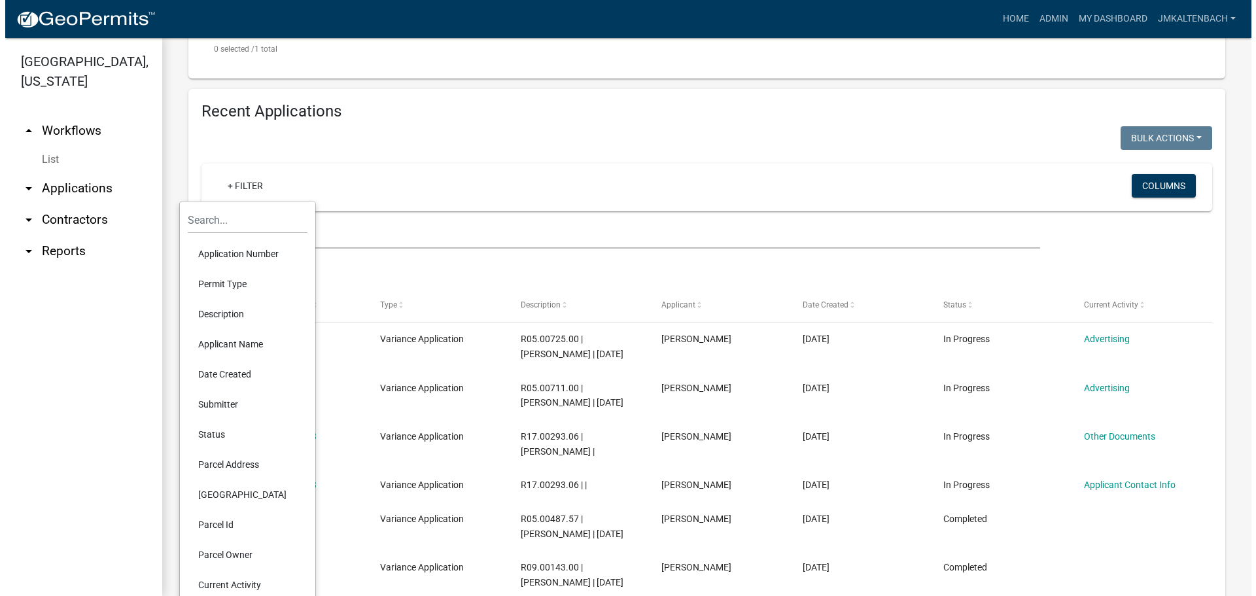
scroll to position [498, 0]
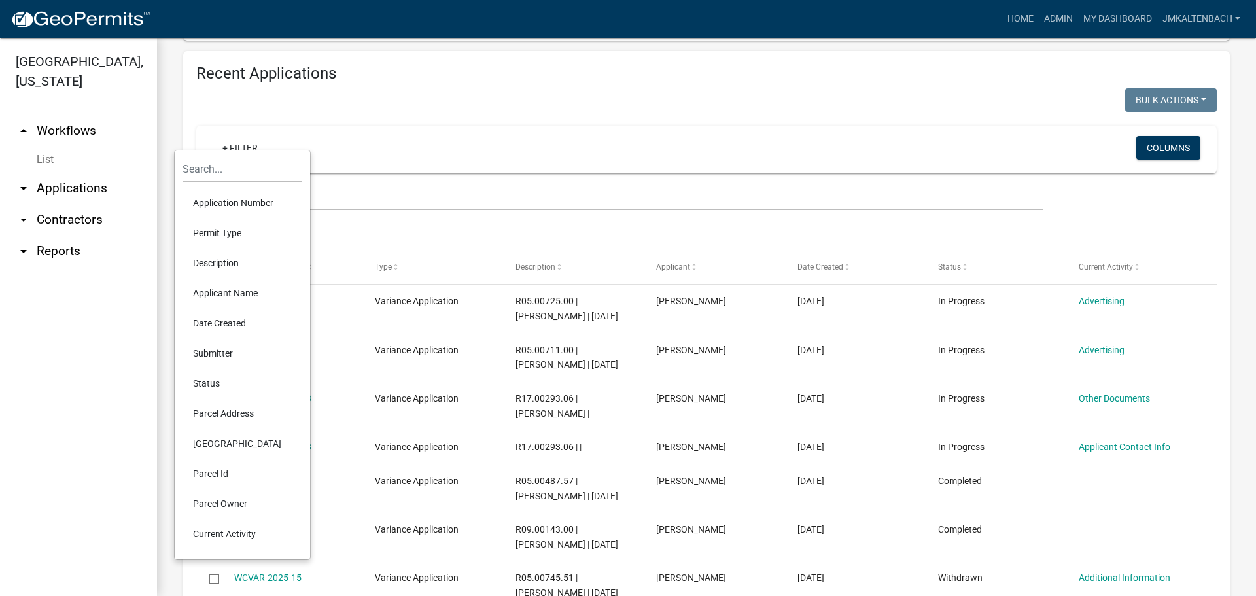
click at [211, 379] on li "Status" at bounding box center [242, 383] width 120 height 30
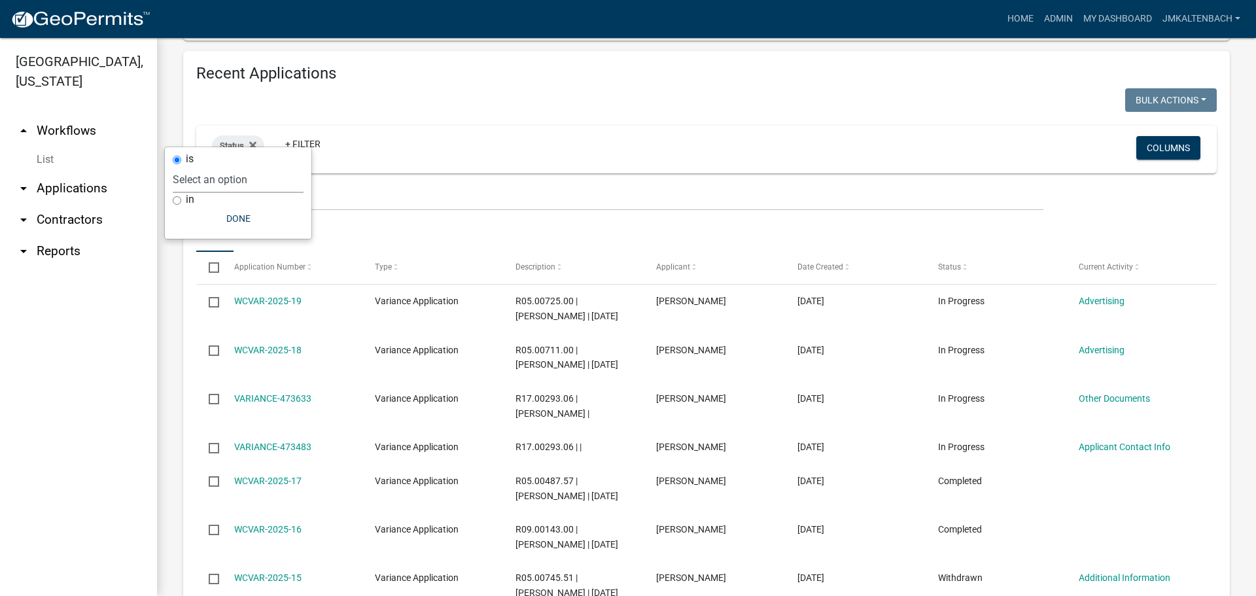
click at [235, 184] on select "Select an option Not Started In Progress Completed Expired Locked Withdrawn Voi…" at bounding box center [238, 179] width 131 height 27
select select "2"
click at [199, 166] on select "Select an option Not Started In Progress Completed Expired Locked Withdrawn Voi…" at bounding box center [238, 179] width 131 height 27
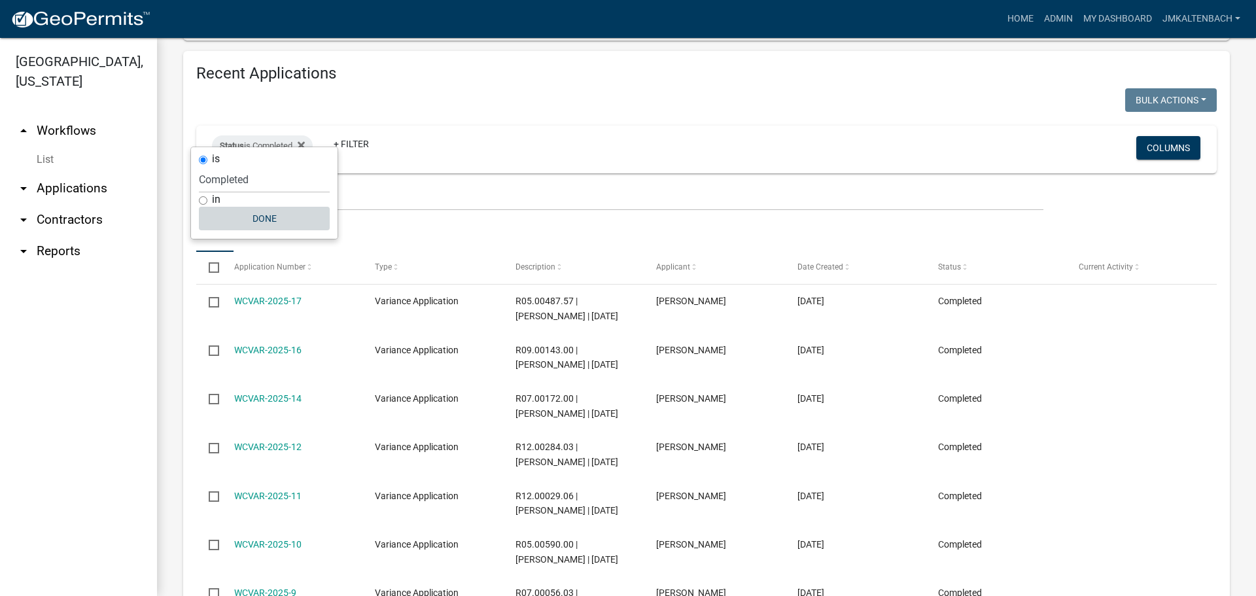
click at [262, 219] on button "Done" at bounding box center [264, 219] width 131 height 24
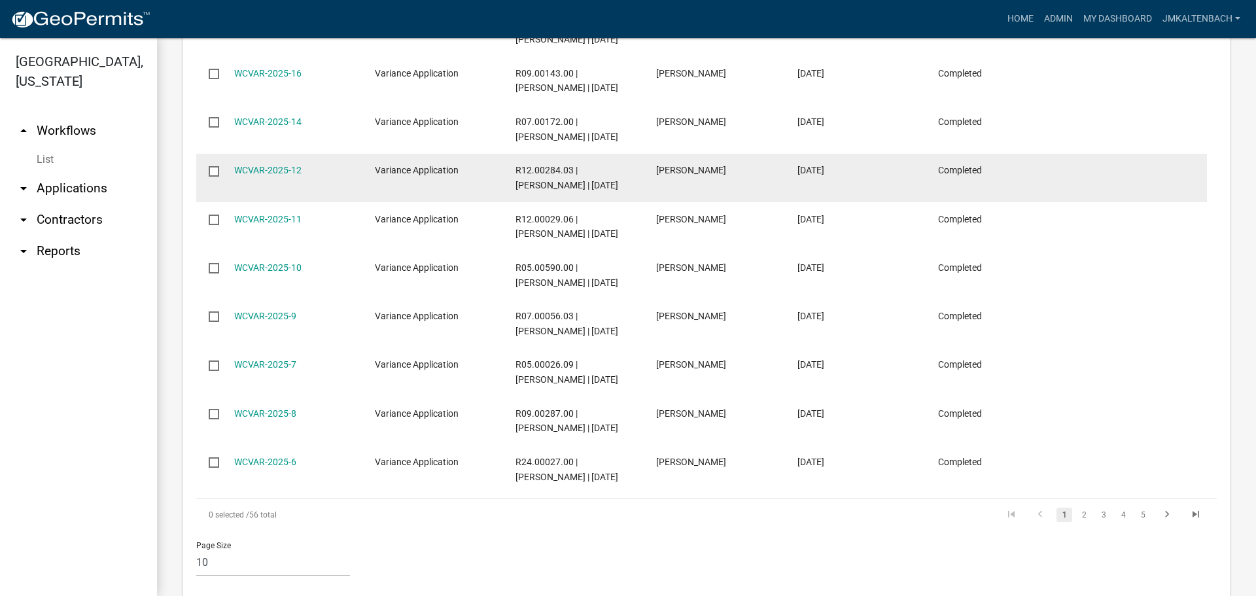
scroll to position [789, 0]
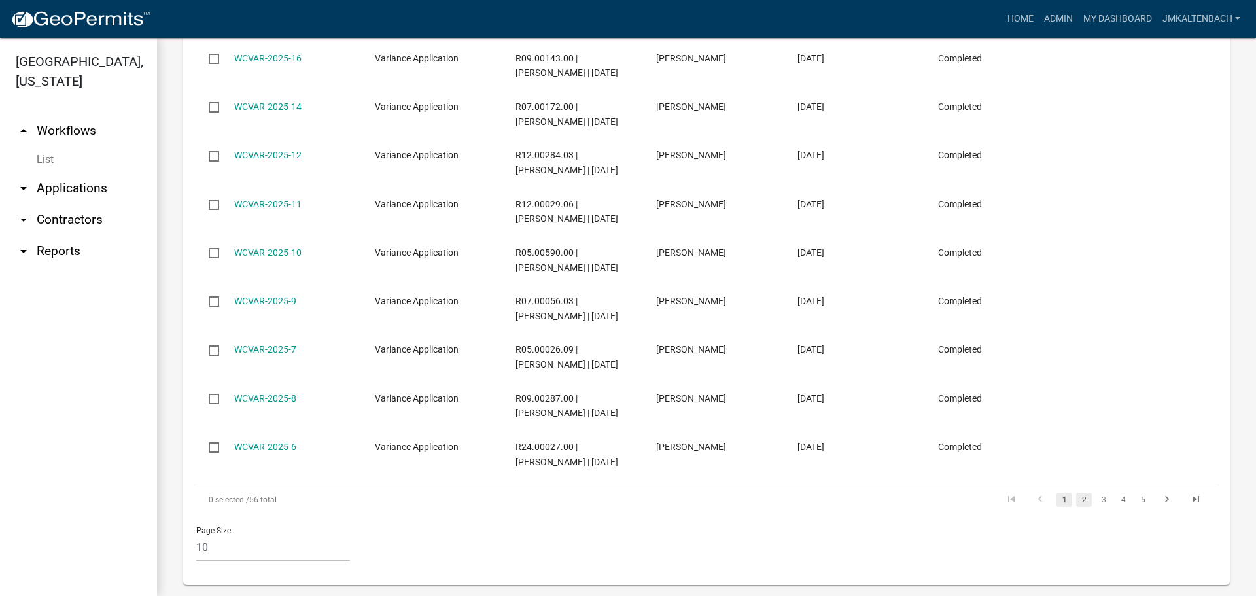
click at [1076, 492] on link "2" at bounding box center [1084, 499] width 16 height 14
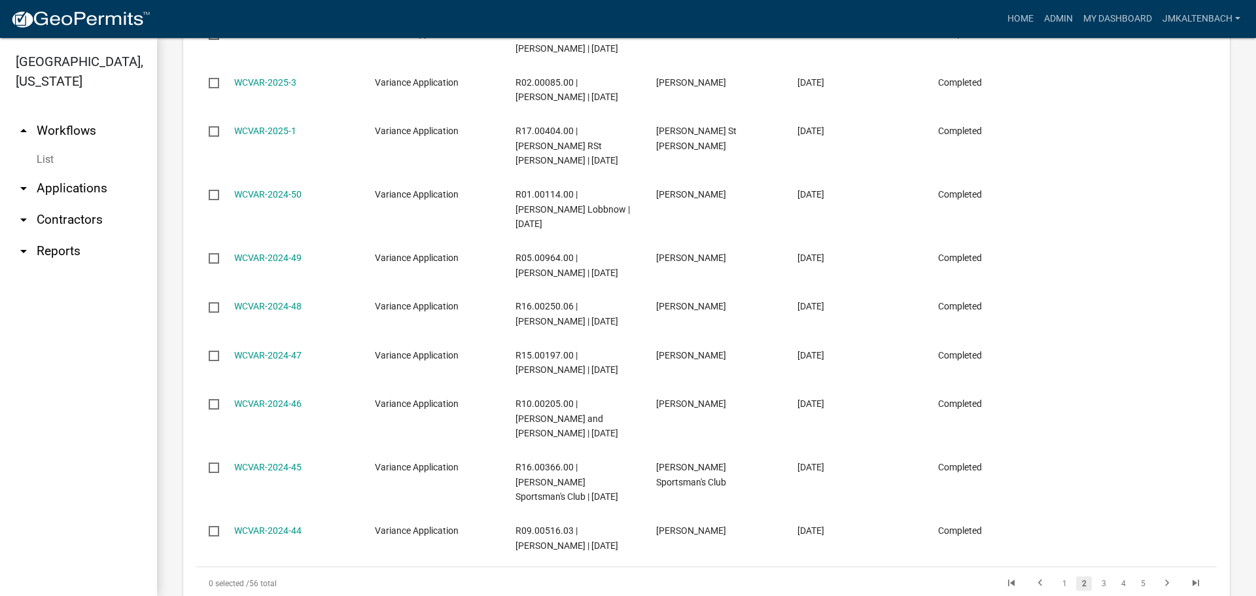
scroll to position [804, 0]
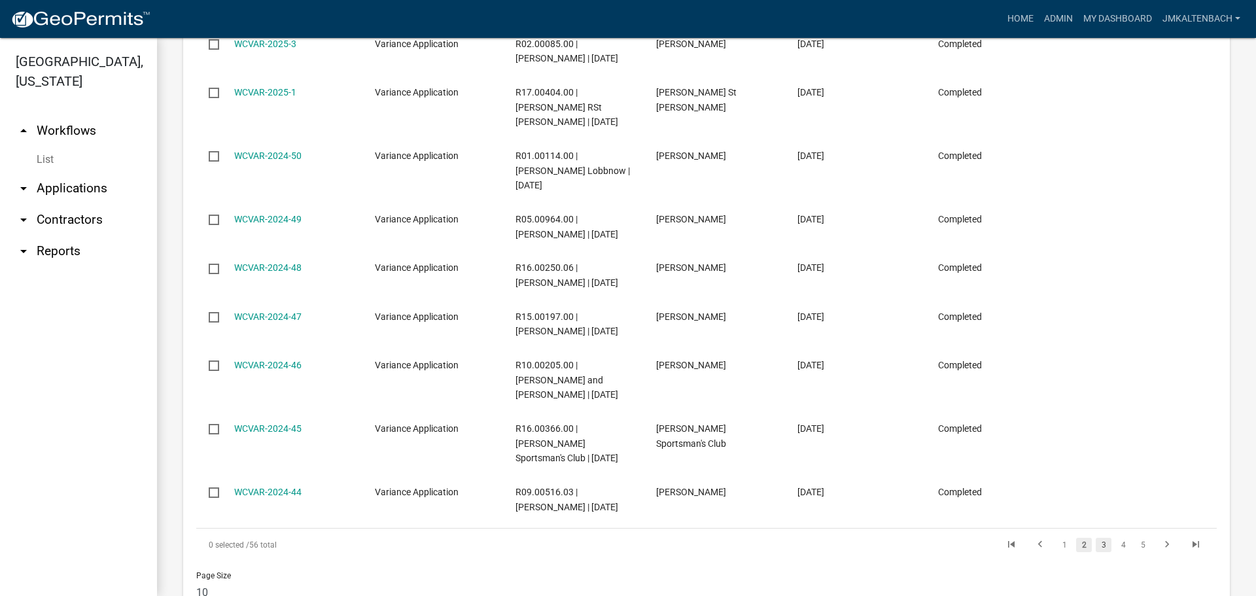
click at [1095, 538] on link "3" at bounding box center [1103, 545] width 16 height 14
